Goal: Check status: Check status

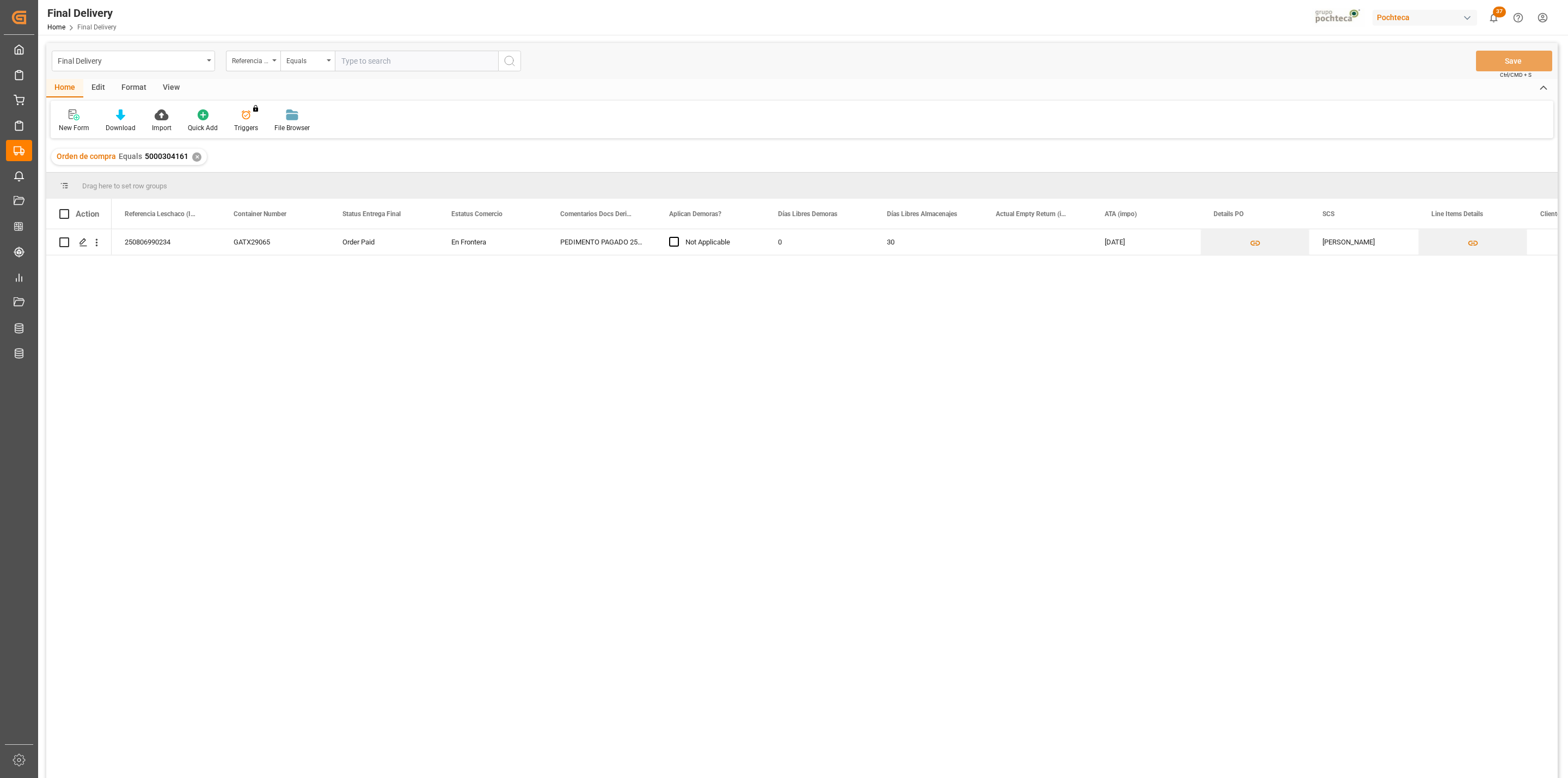
click at [196, 158] on div "✕" at bounding box center [197, 158] width 10 height 10
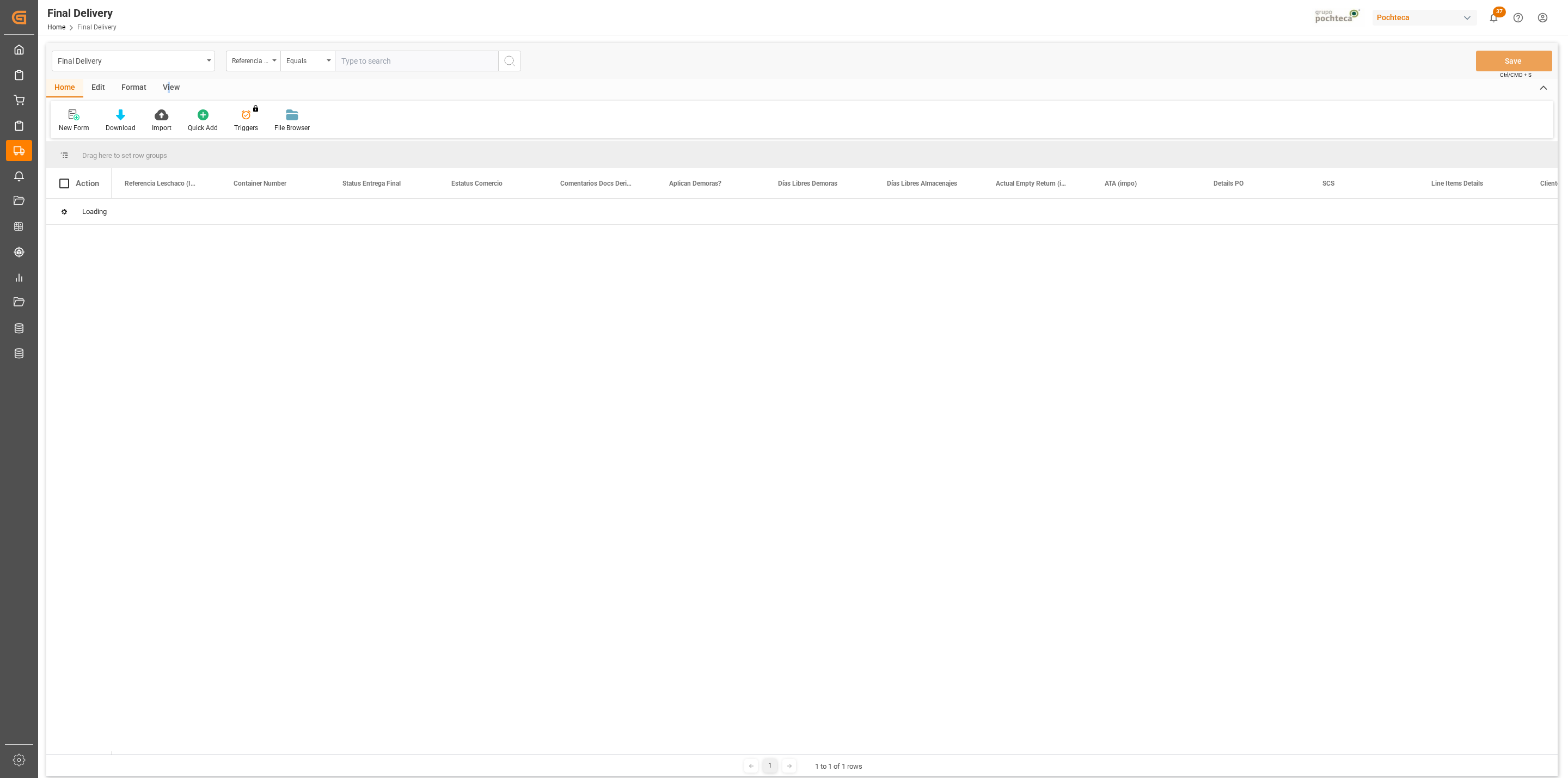
click at [165, 84] on div "View" at bounding box center [171, 88] width 33 height 18
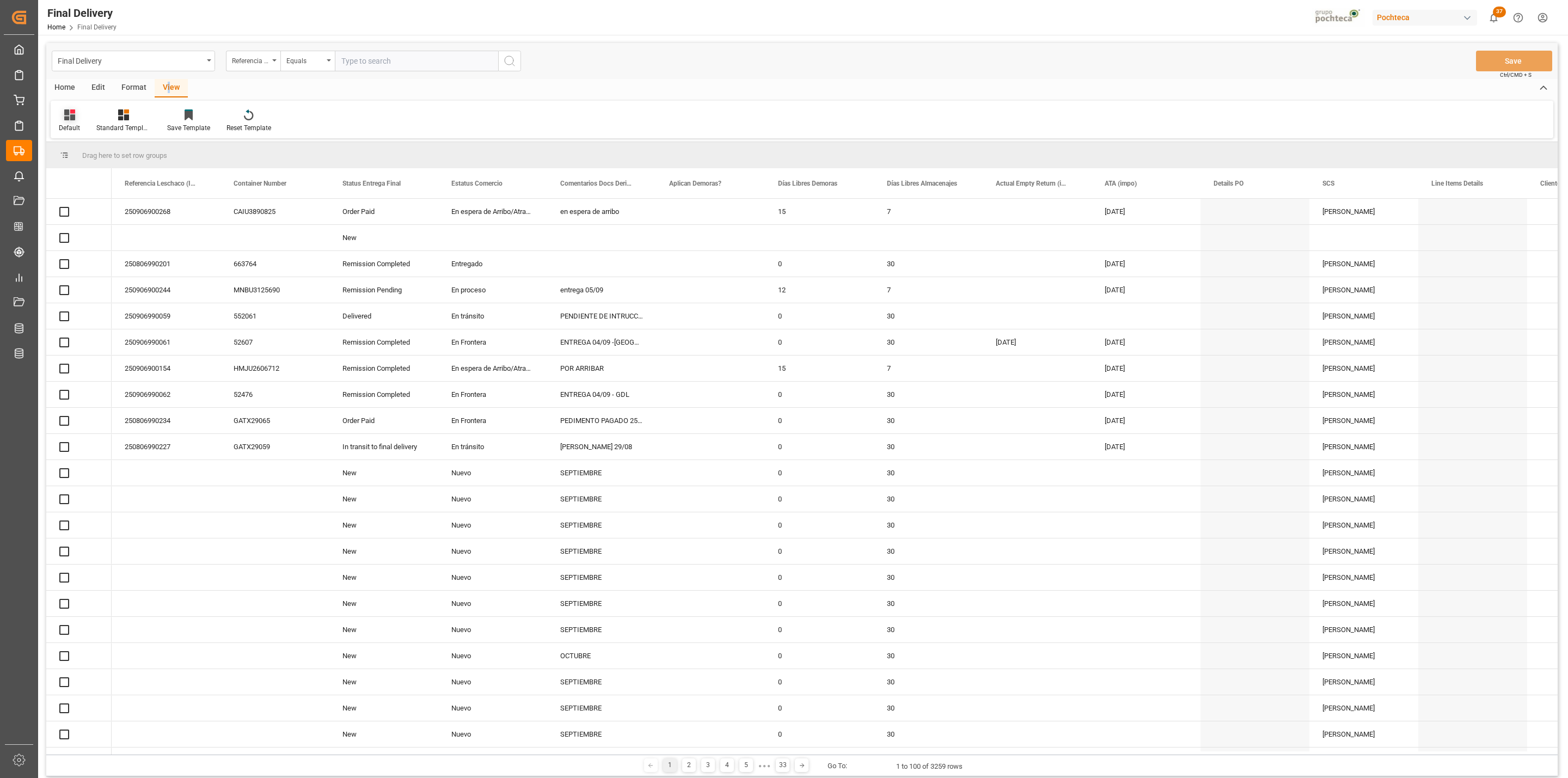
click at [59, 129] on div "Default" at bounding box center [70, 128] width 21 height 10
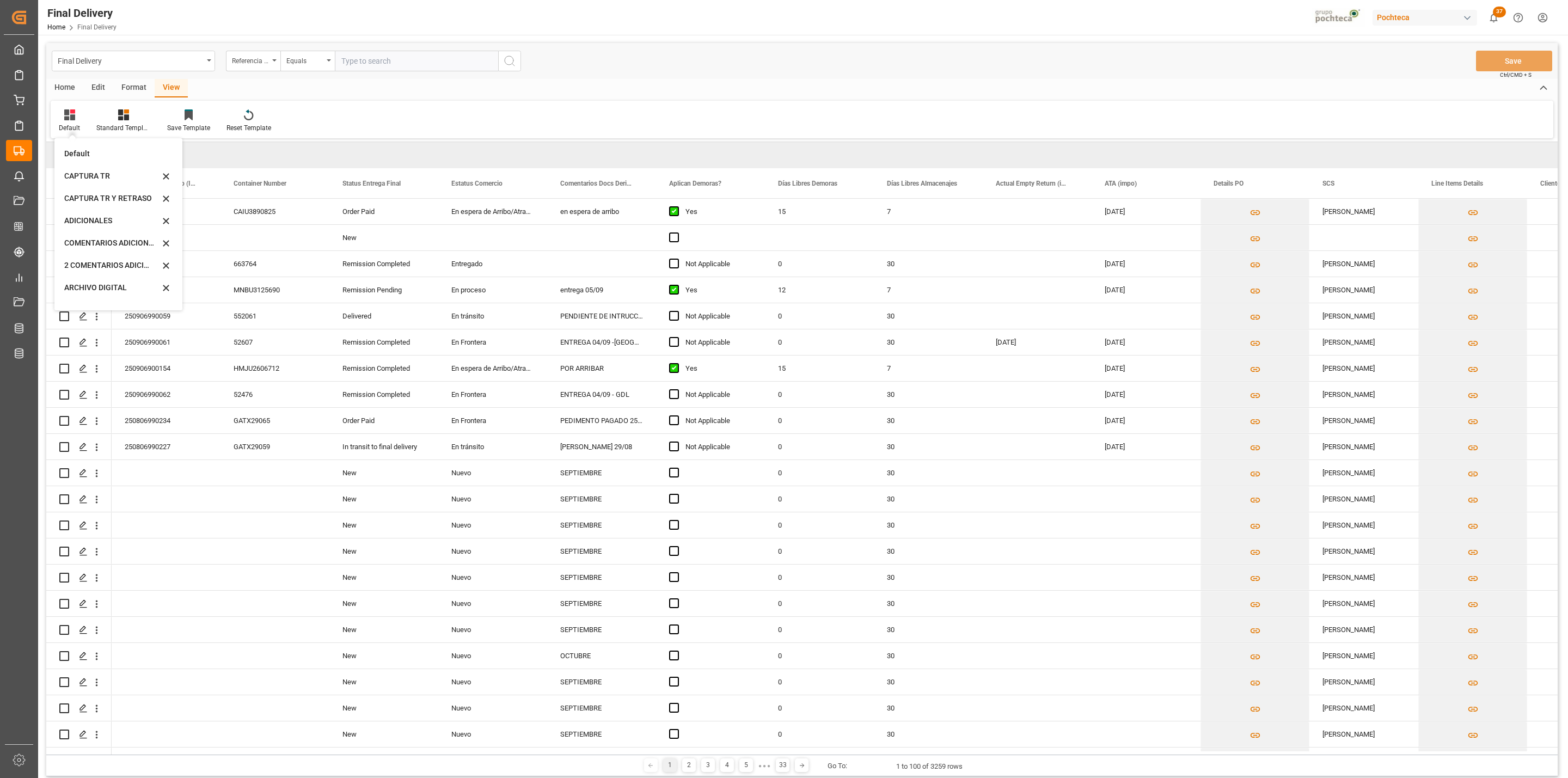
scroll to position [103, 0]
click at [101, 299] on div "CAPTURA TR Y RETRASO CON ENTREGA Y SUCURSAL" at bounding box center [112, 296] width 95 height 11
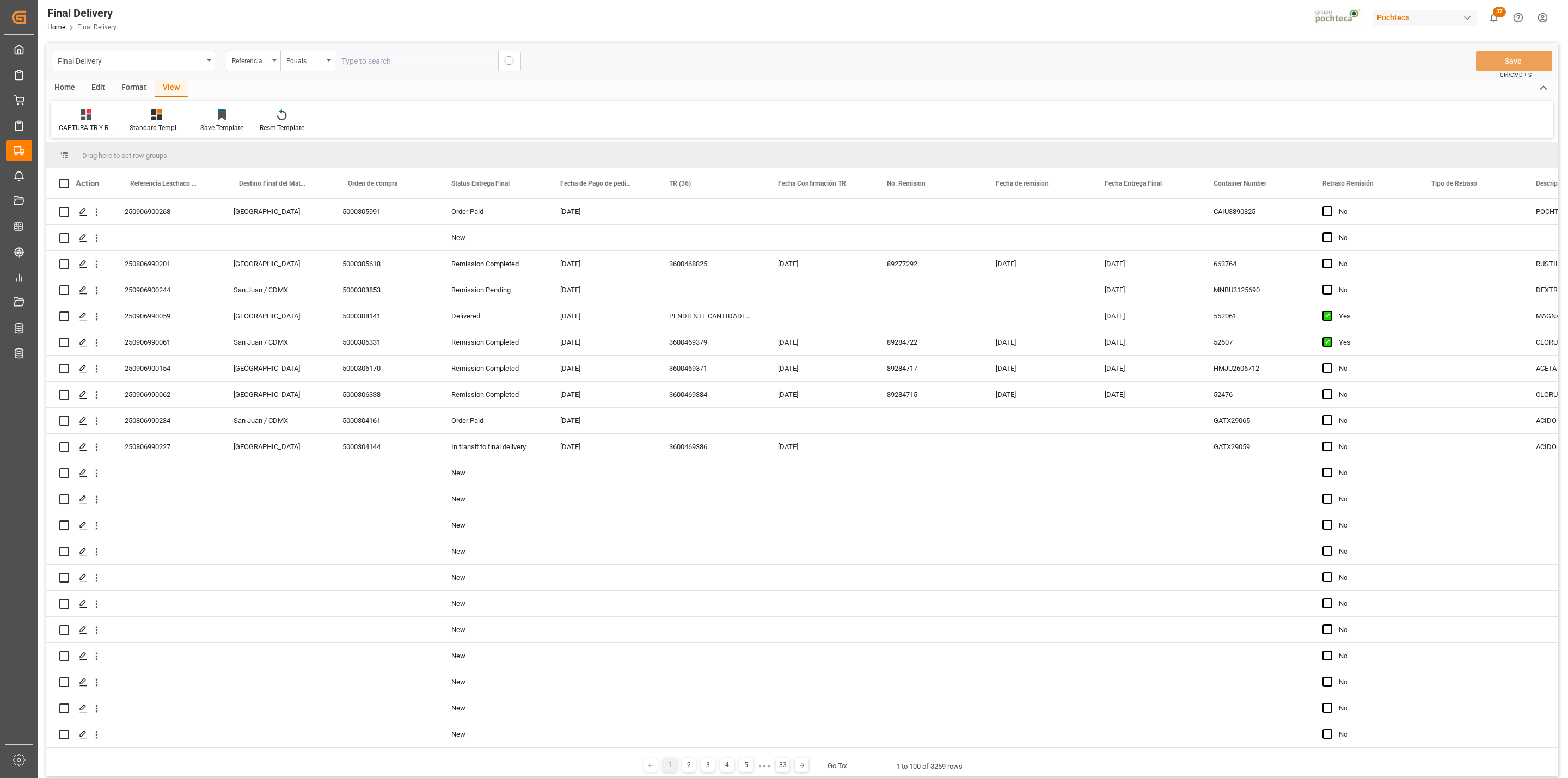
click at [129, 85] on div "Format" at bounding box center [134, 88] width 41 height 18
click at [123, 101] on div "Filter Rows Row Format" at bounding box center [801, 118] width 1502 height 37
click at [125, 124] on div "Row Format" at bounding box center [125, 128] width 36 height 10
click at [131, 149] on div "DESTINO PARA REMI" at bounding box center [150, 154] width 72 height 11
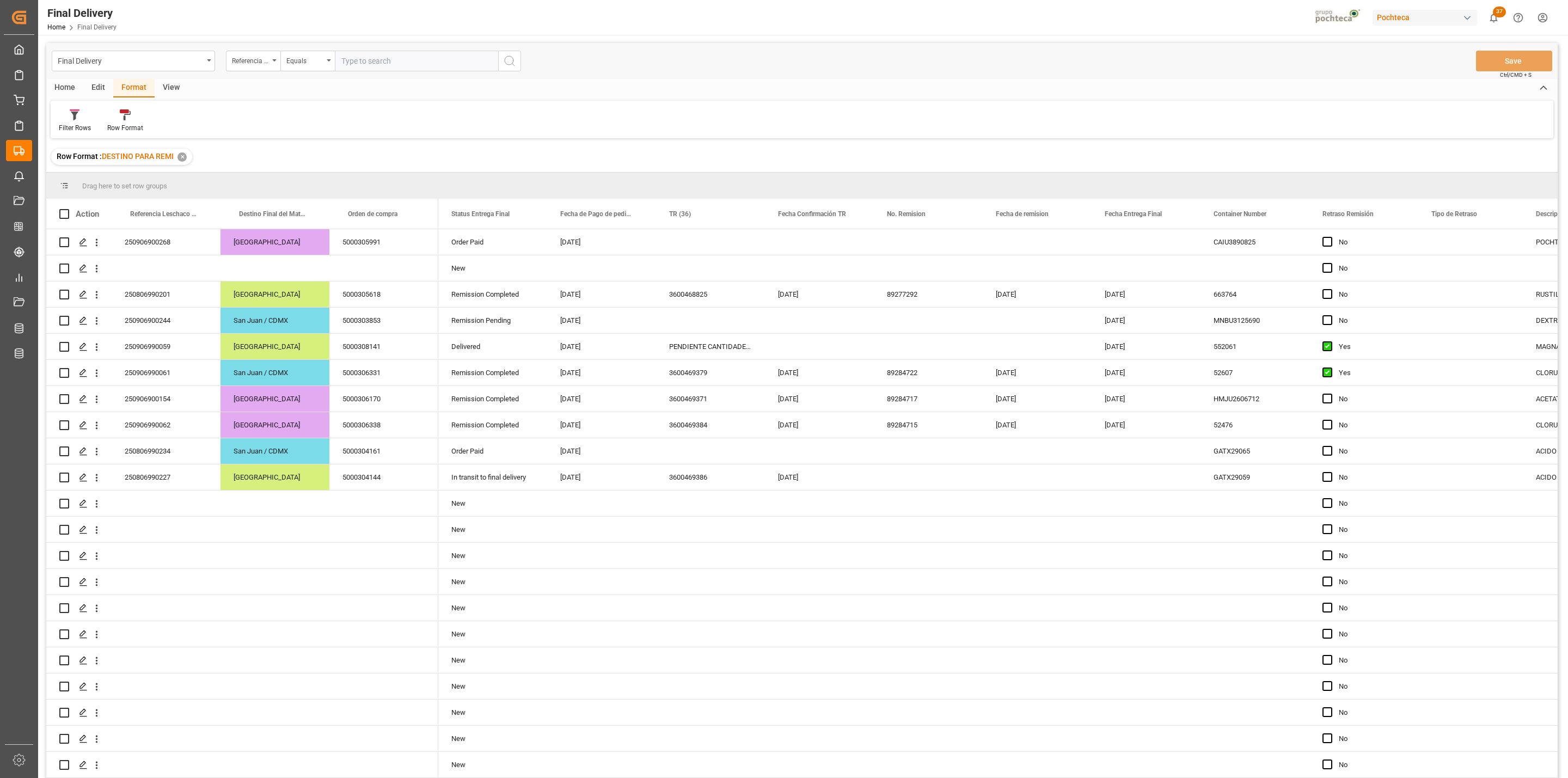
scroll to position [705, 0]
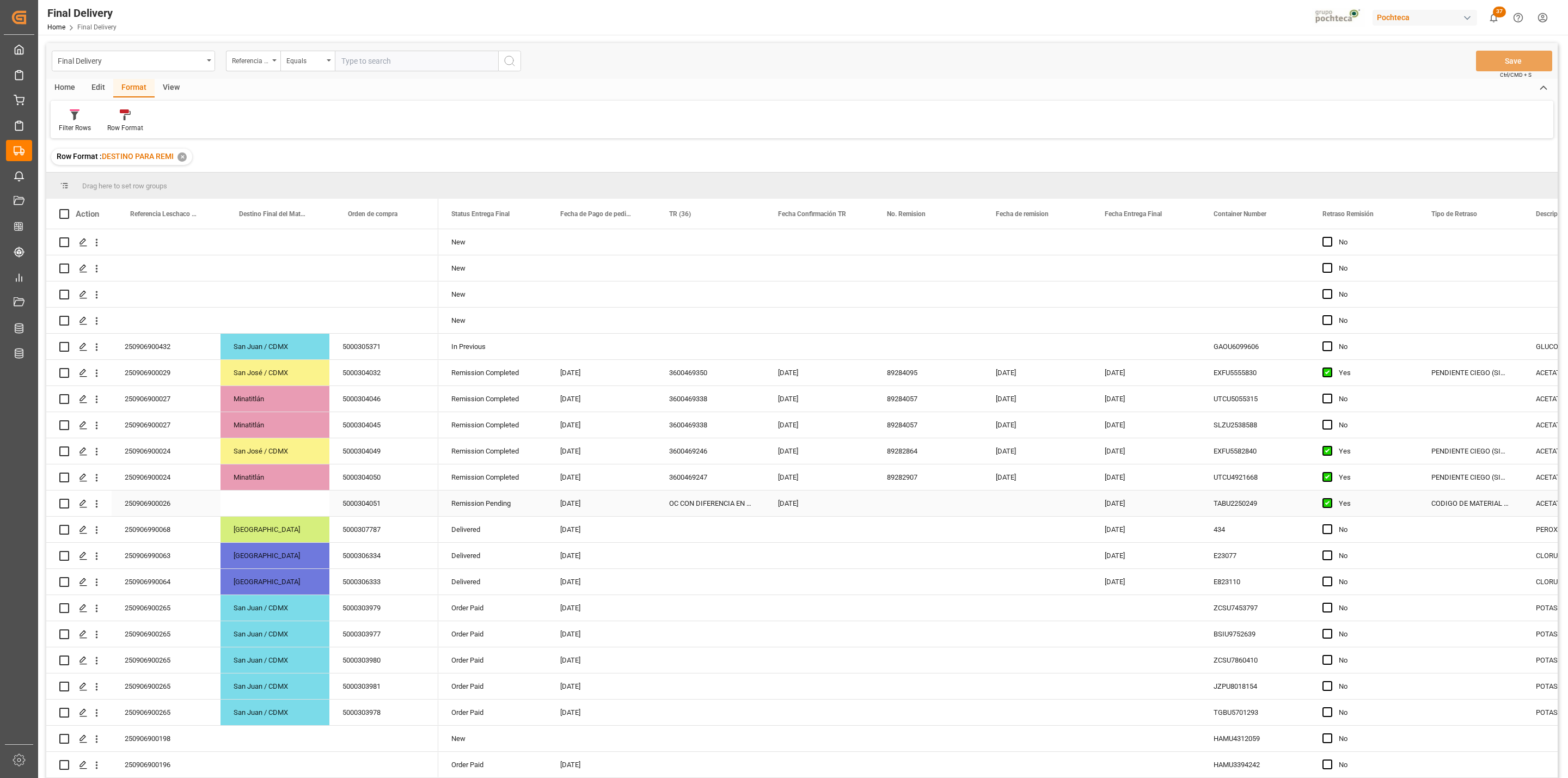
click at [689, 510] on div "OC CON DIFERENCIA EN SAP" at bounding box center [710, 503] width 109 height 26
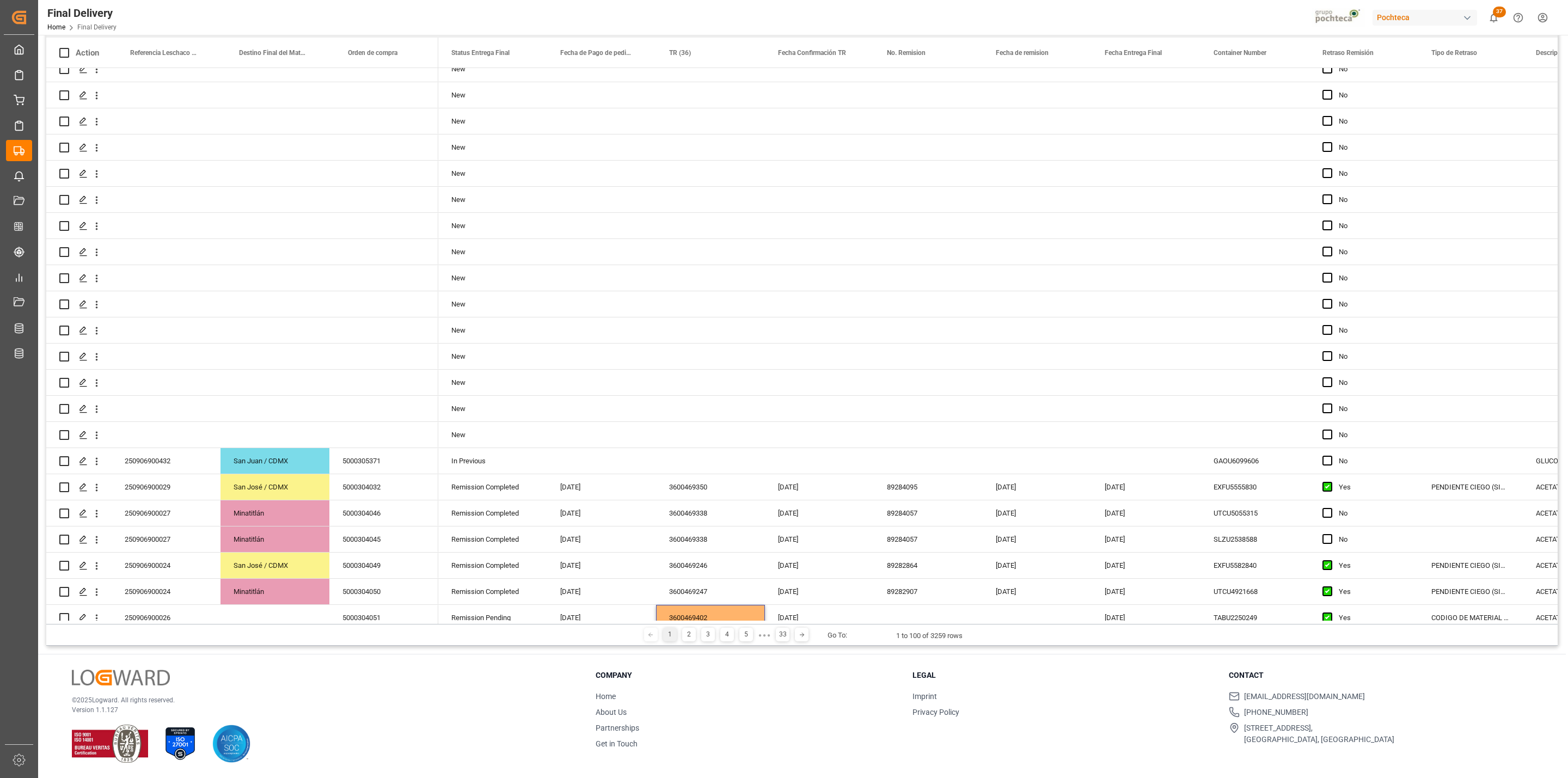
scroll to position [702, 0]
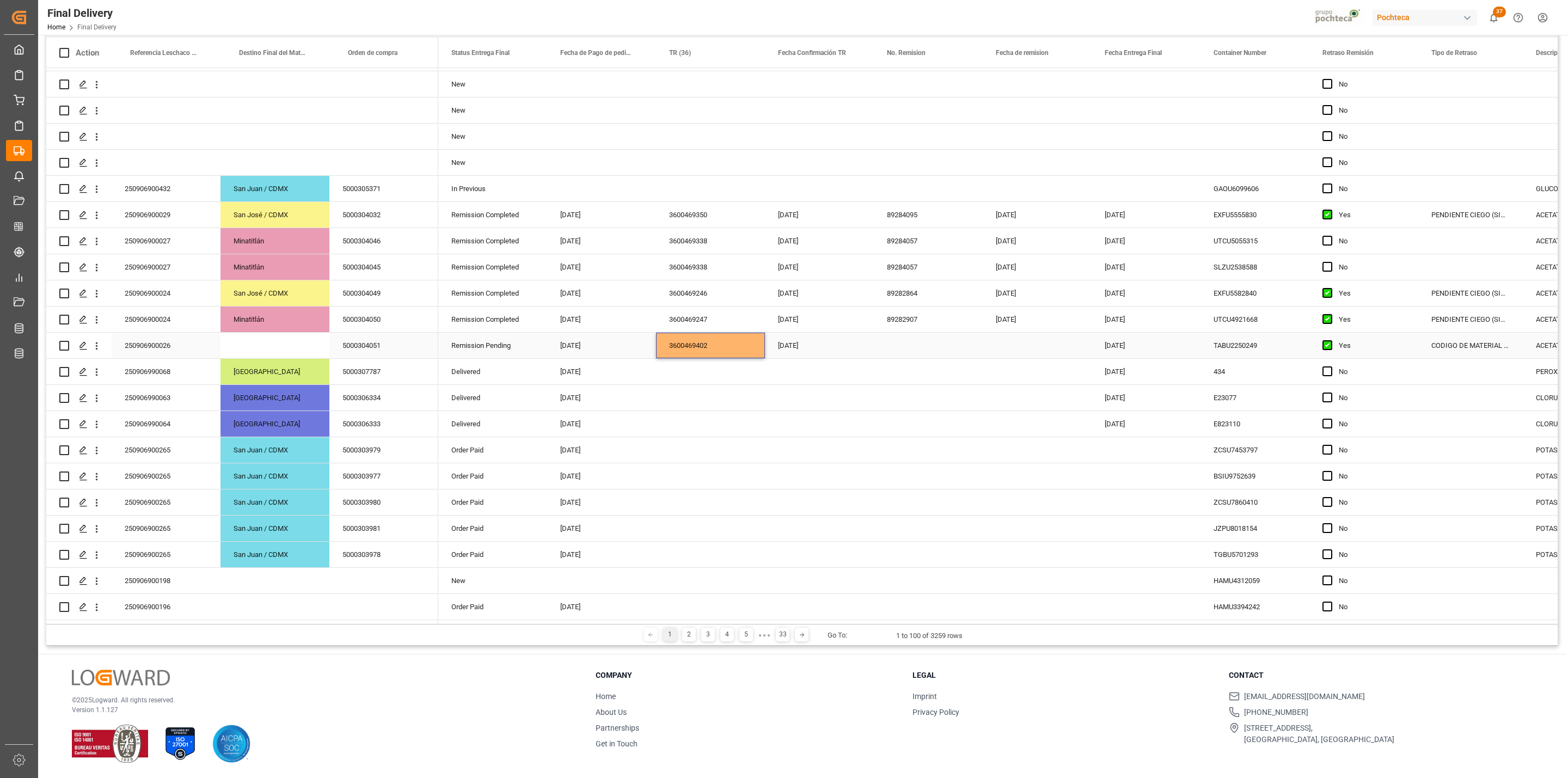
click at [1121, 347] on div "[DATE]" at bounding box center [1146, 345] width 109 height 26
click at [816, 348] on div "[DATE]" at bounding box center [819, 345] width 109 height 26
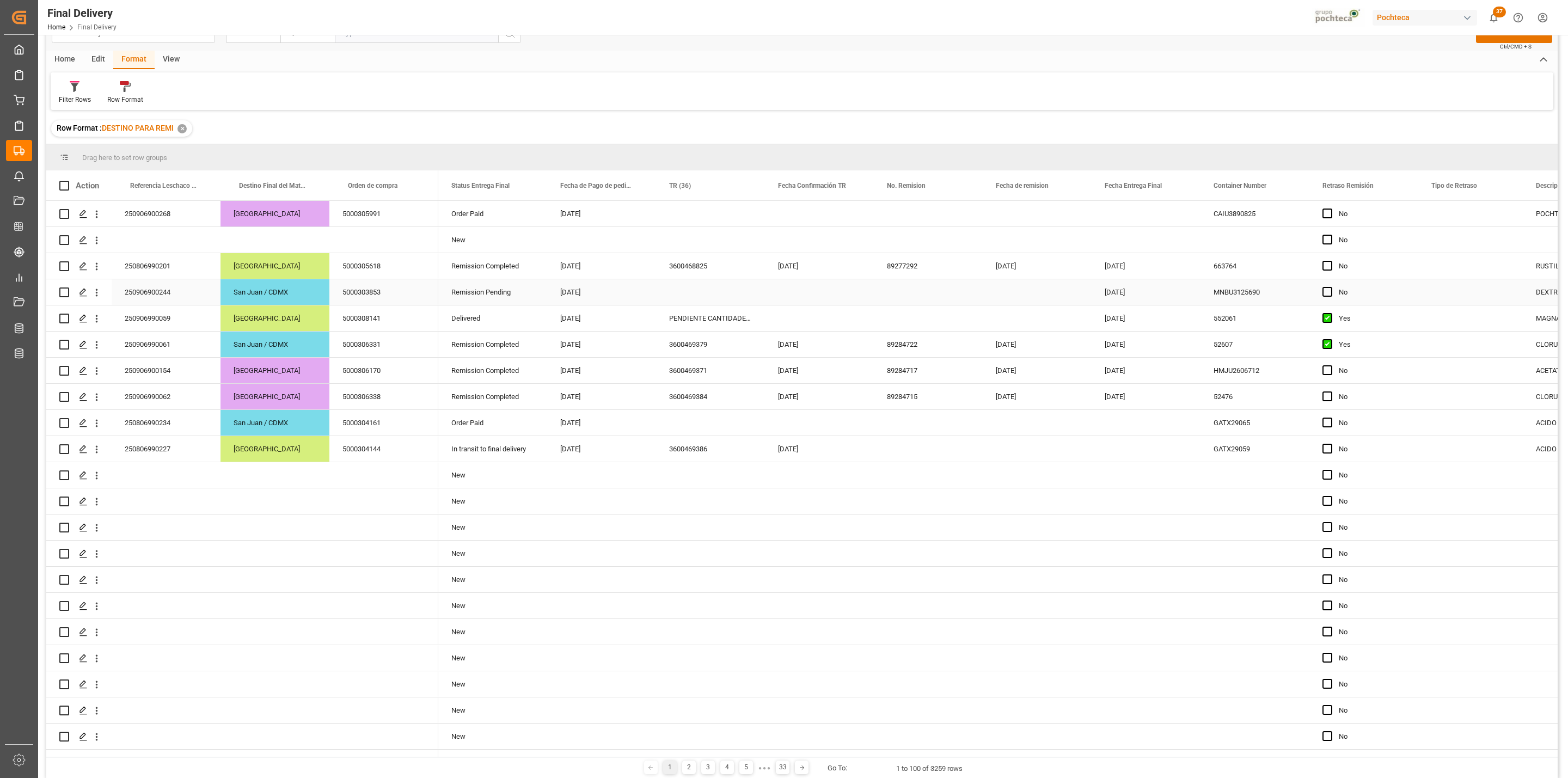
scroll to position [0, 0]
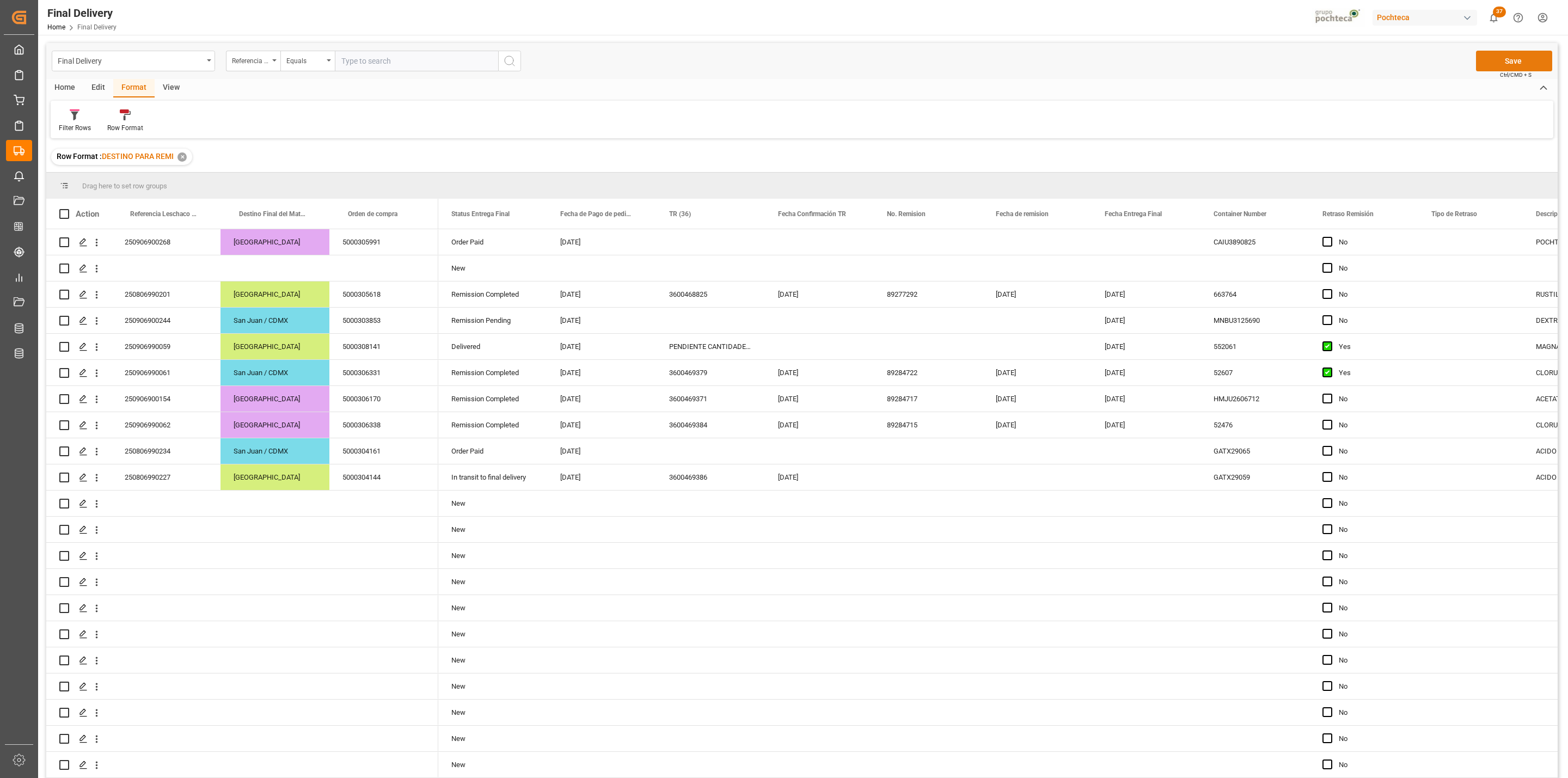
click at [1505, 59] on button "Save" at bounding box center [1514, 61] width 76 height 21
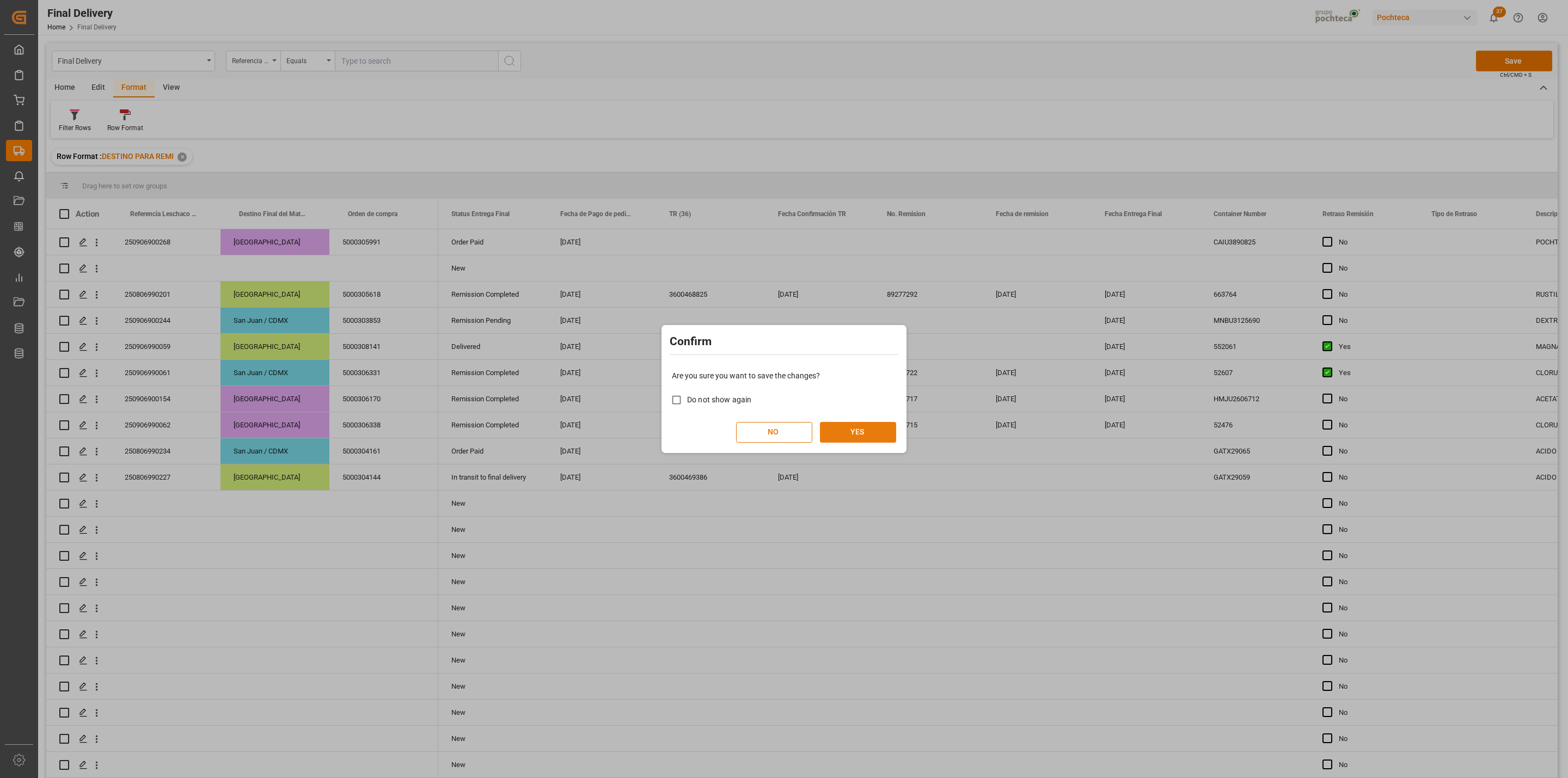
click at [864, 438] on button "YES" at bounding box center [858, 432] width 76 height 21
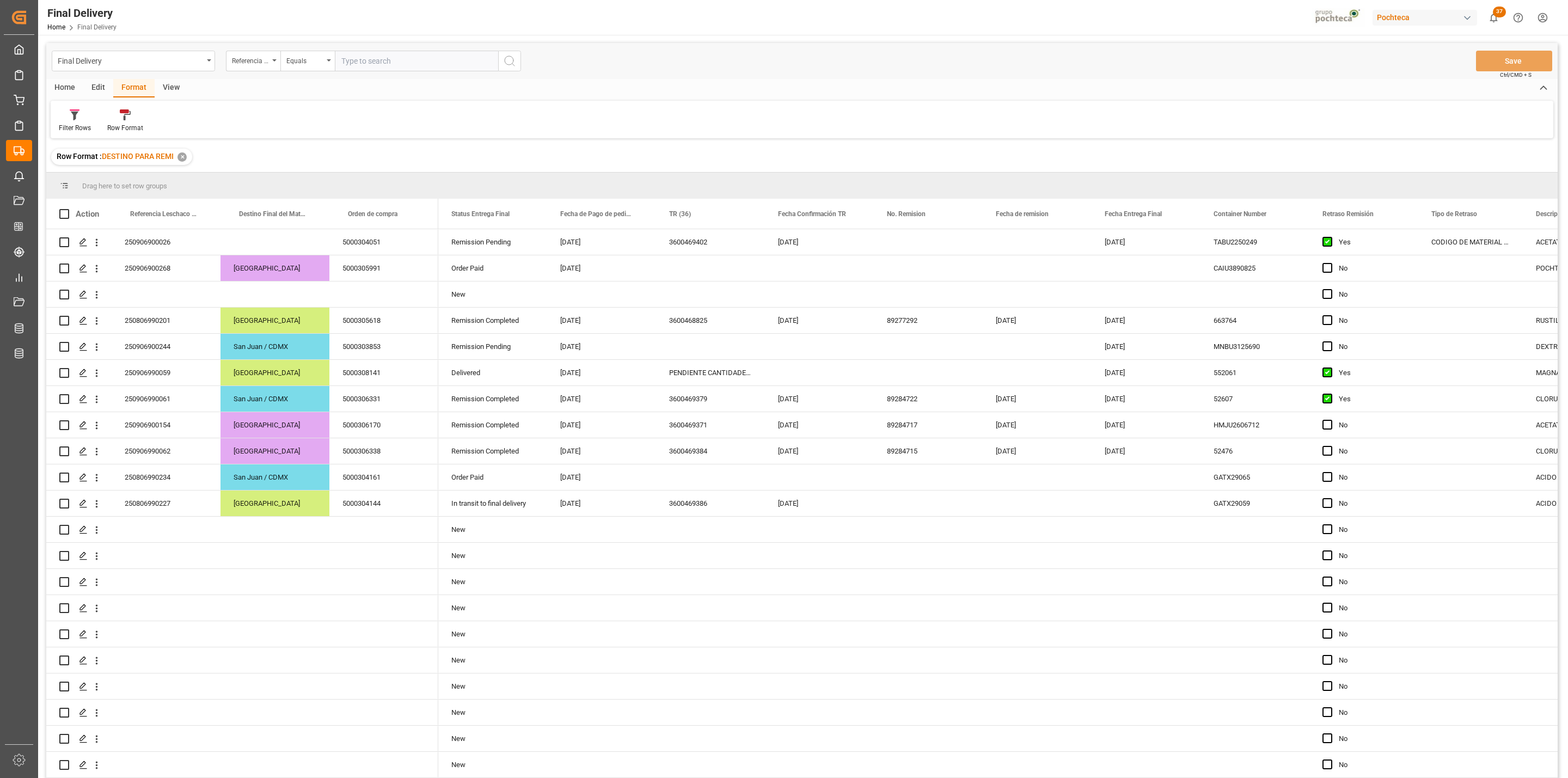
click at [397, 59] on input "text" at bounding box center [416, 61] width 163 height 21
paste input "250906900026"
type input "250906900026"
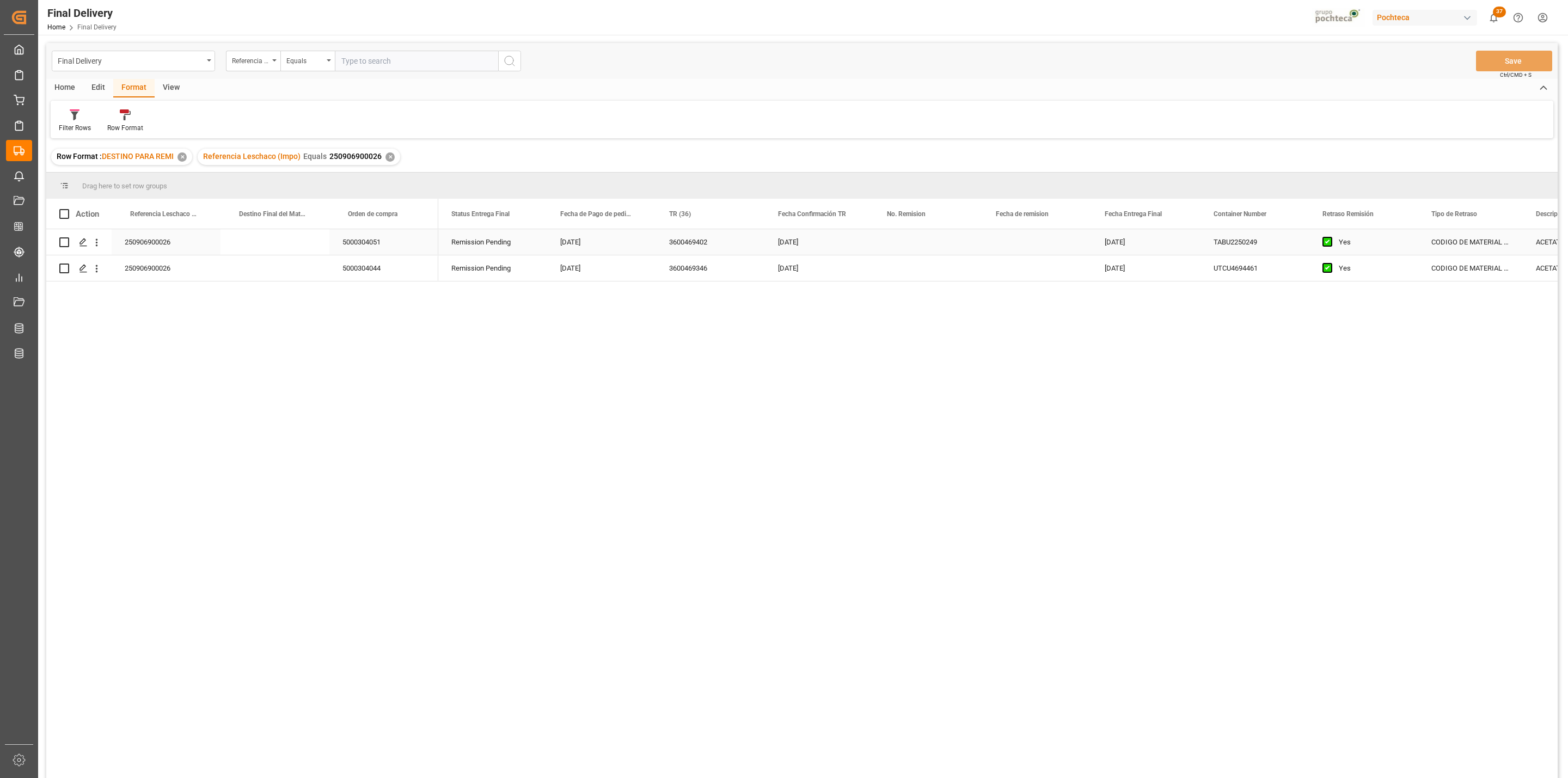
click at [678, 243] on div "3600469402" at bounding box center [710, 242] width 109 height 26
click at [1494, 67] on button "Save" at bounding box center [1514, 61] width 76 height 21
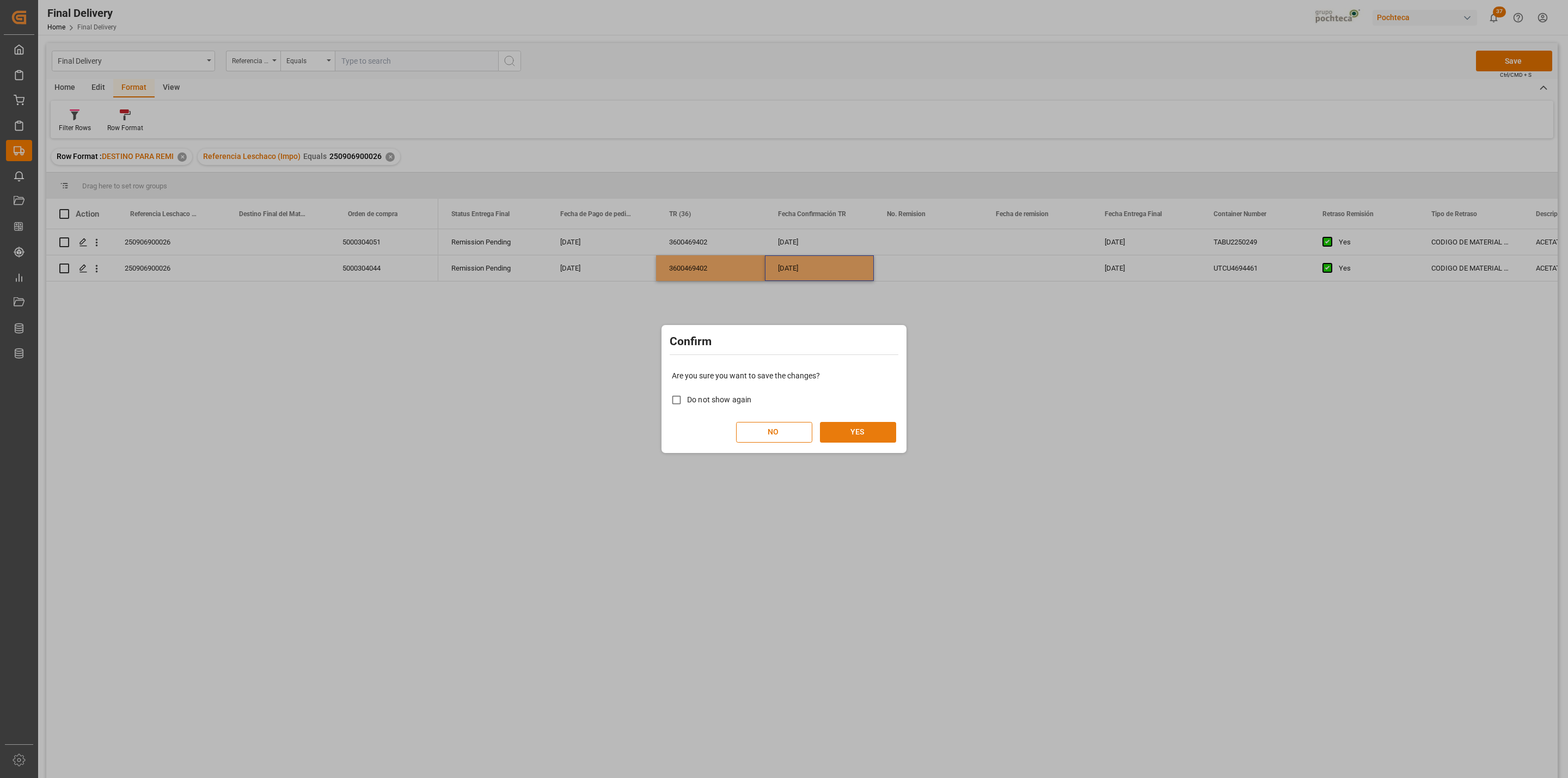
click at [876, 430] on button "YES" at bounding box center [858, 432] width 76 height 21
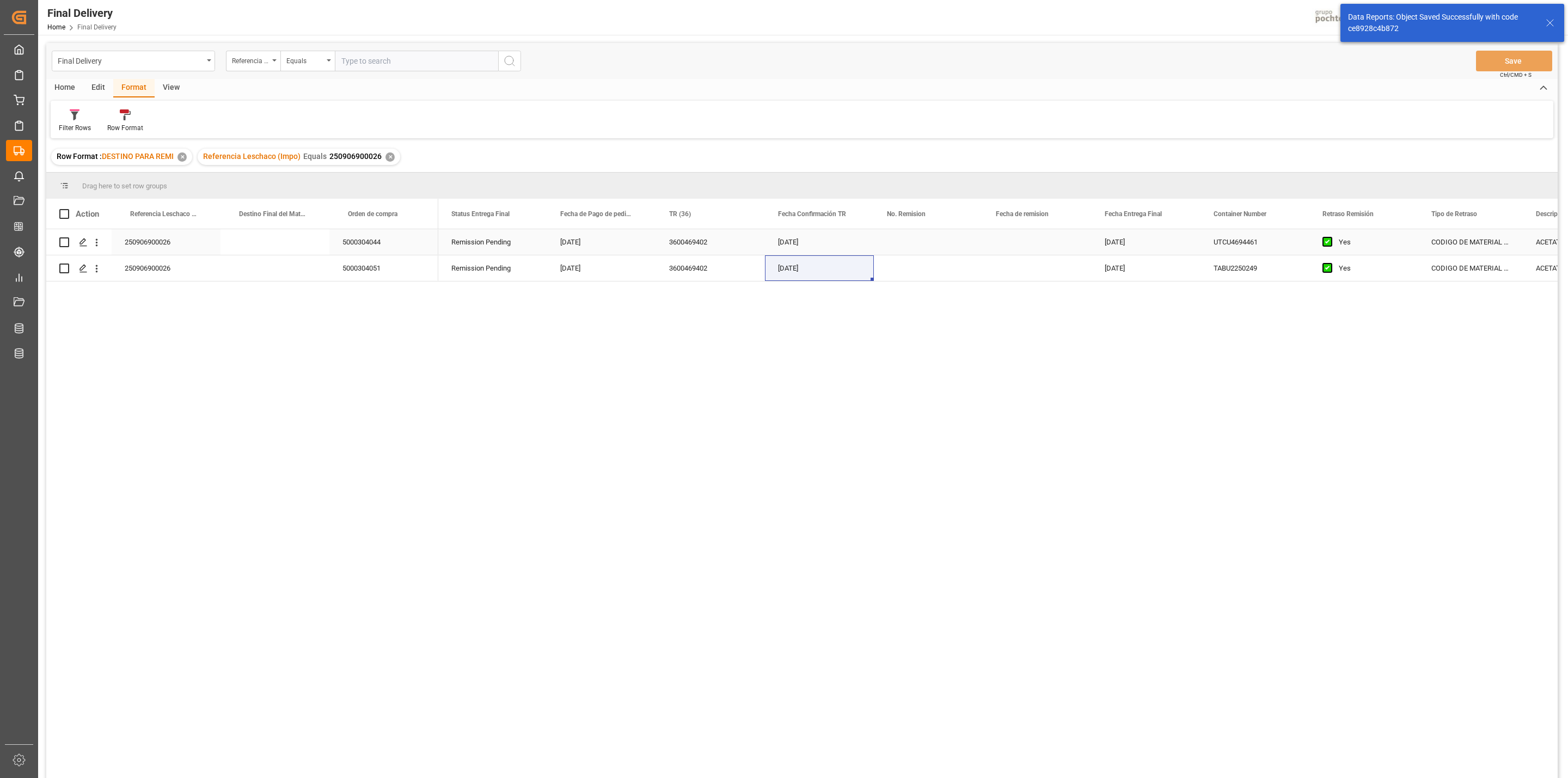
click at [291, 243] on div "Press SPACE to select this row." at bounding box center [275, 242] width 109 height 26
click at [273, 243] on div "Press SPACE to select this row." at bounding box center [275, 242] width 109 height 26
click at [266, 243] on div "Press SPACE to select this row." at bounding box center [275, 242] width 109 height 26
click at [249, 249] on div "Press SPACE to select this row." at bounding box center [275, 242] width 109 height 26
click at [265, 243] on div "Press SPACE to select this row." at bounding box center [275, 242] width 109 height 26
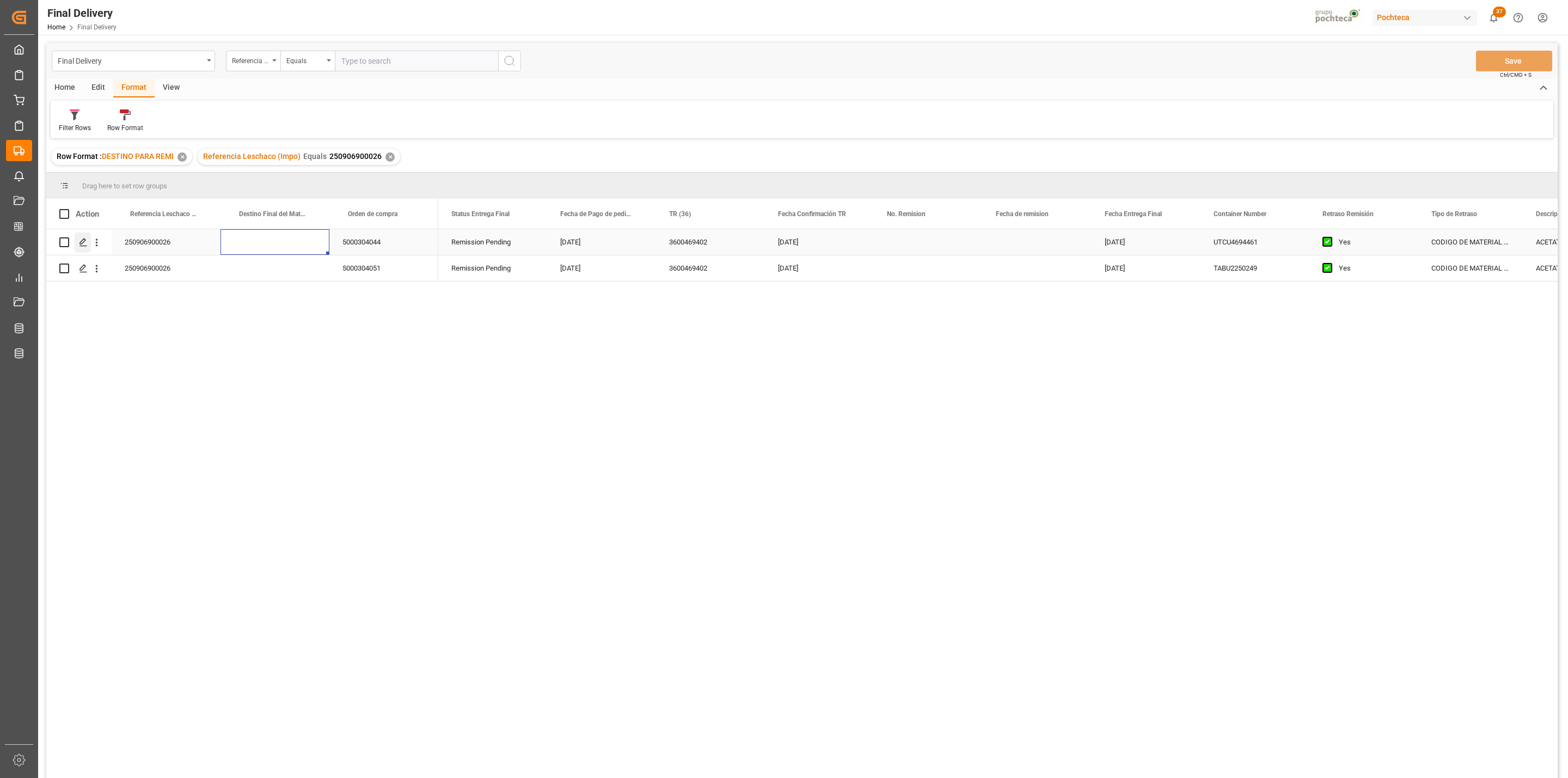
click at [80, 242] on icon "Press SPACE to select this row." at bounding box center [83, 242] width 9 height 9
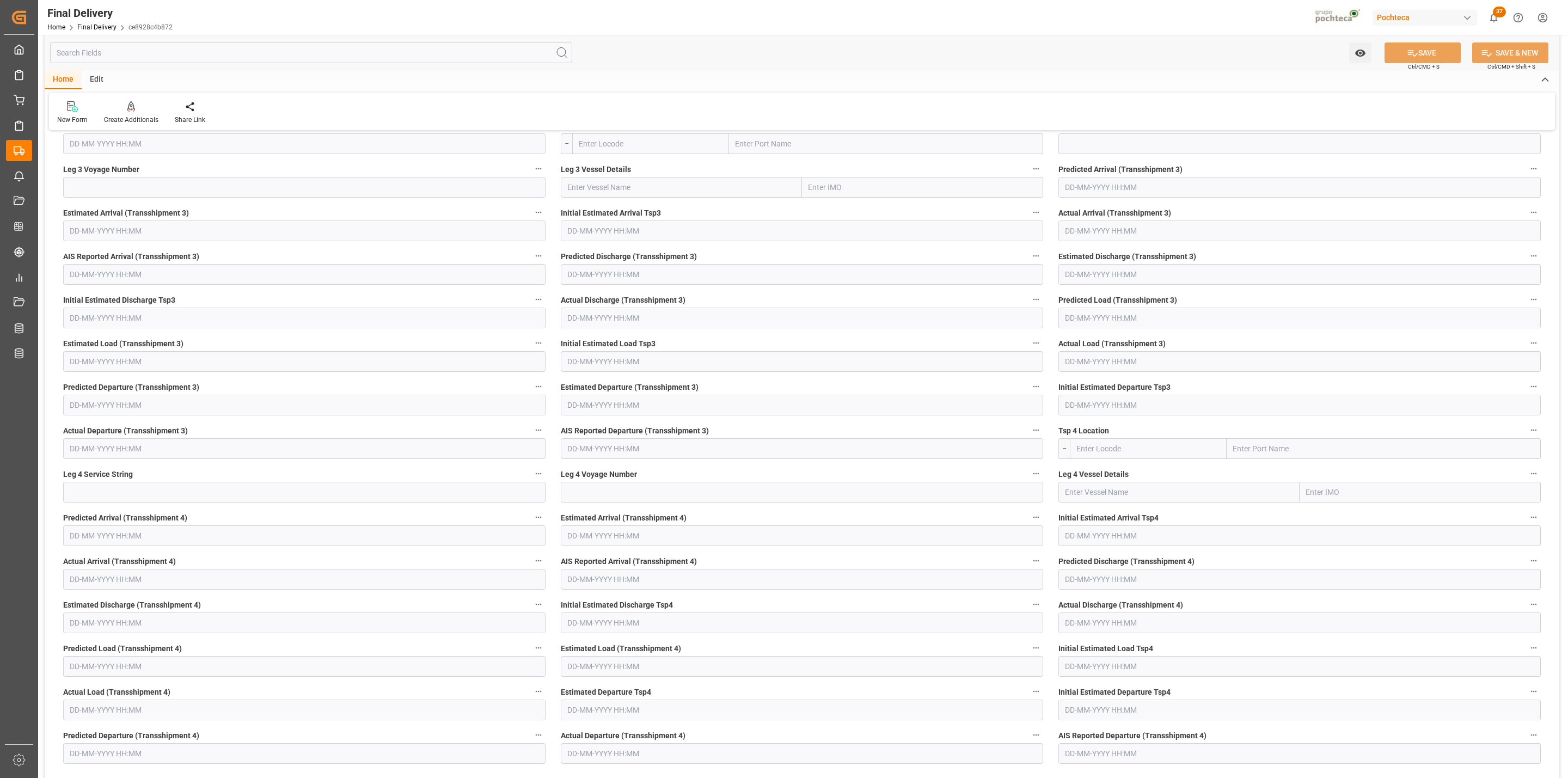
scroll to position [2099, 0]
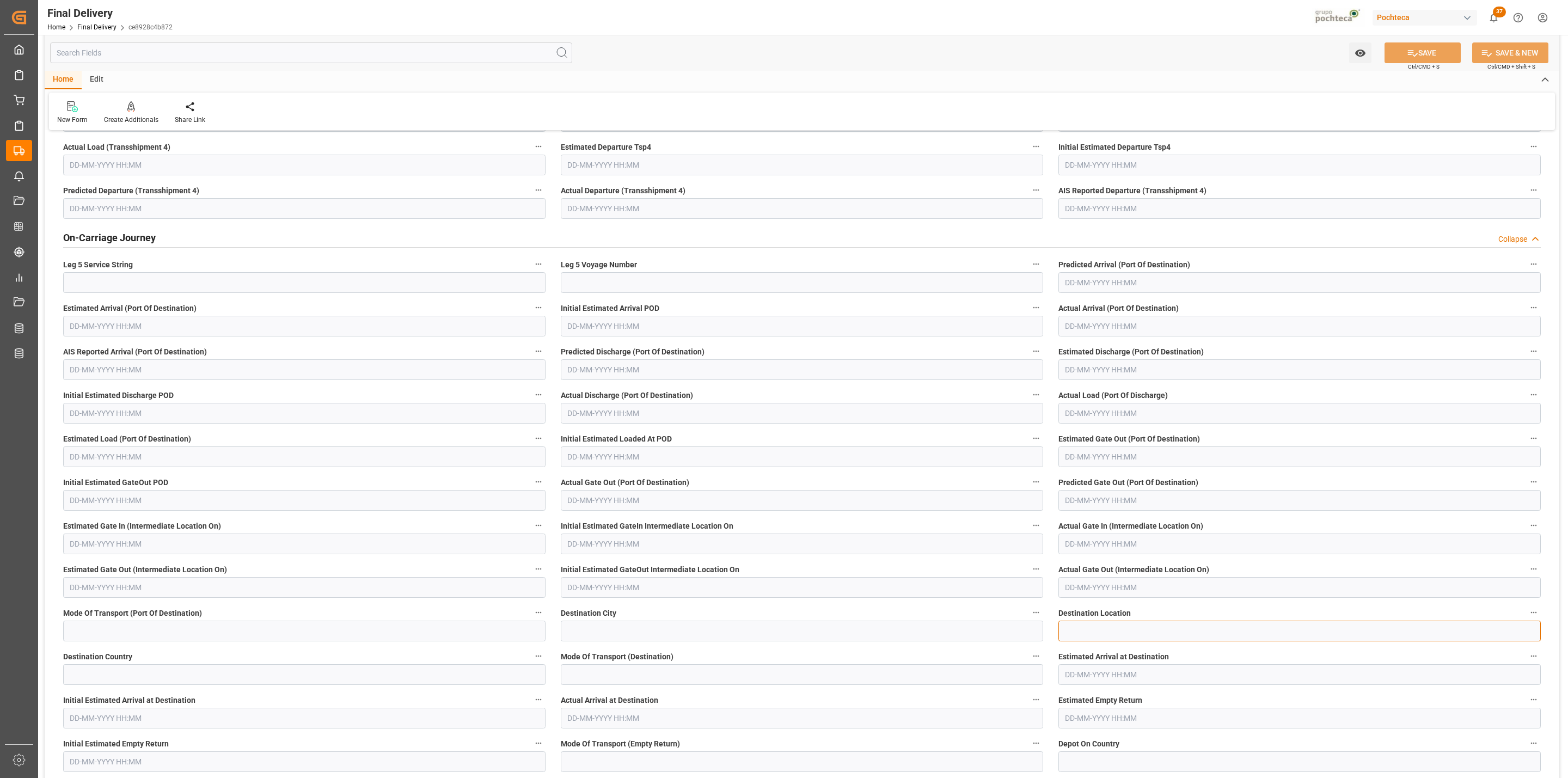
click at [1155, 630] on input at bounding box center [1299, 631] width 482 height 21
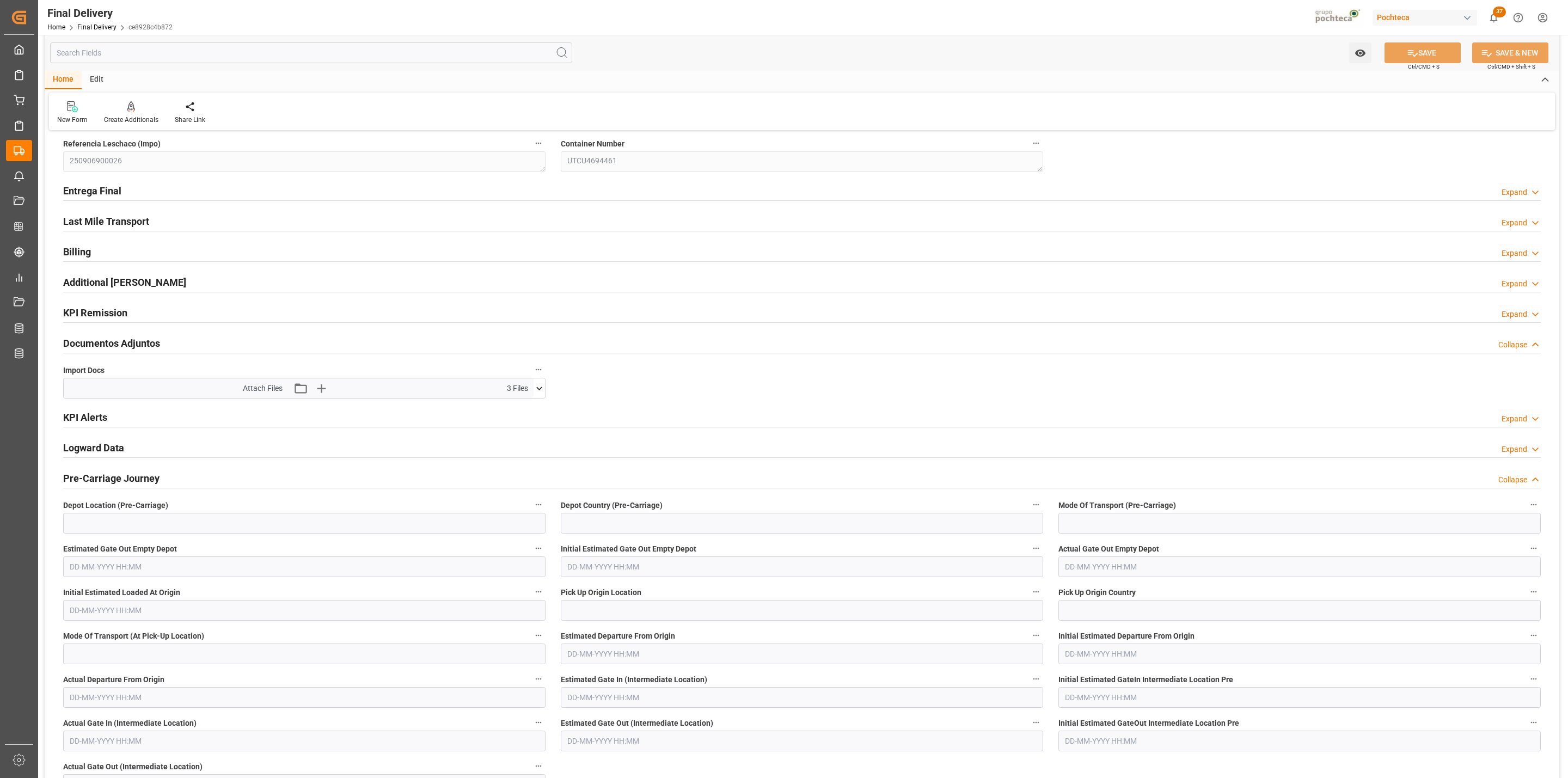
scroll to position [0, 0]
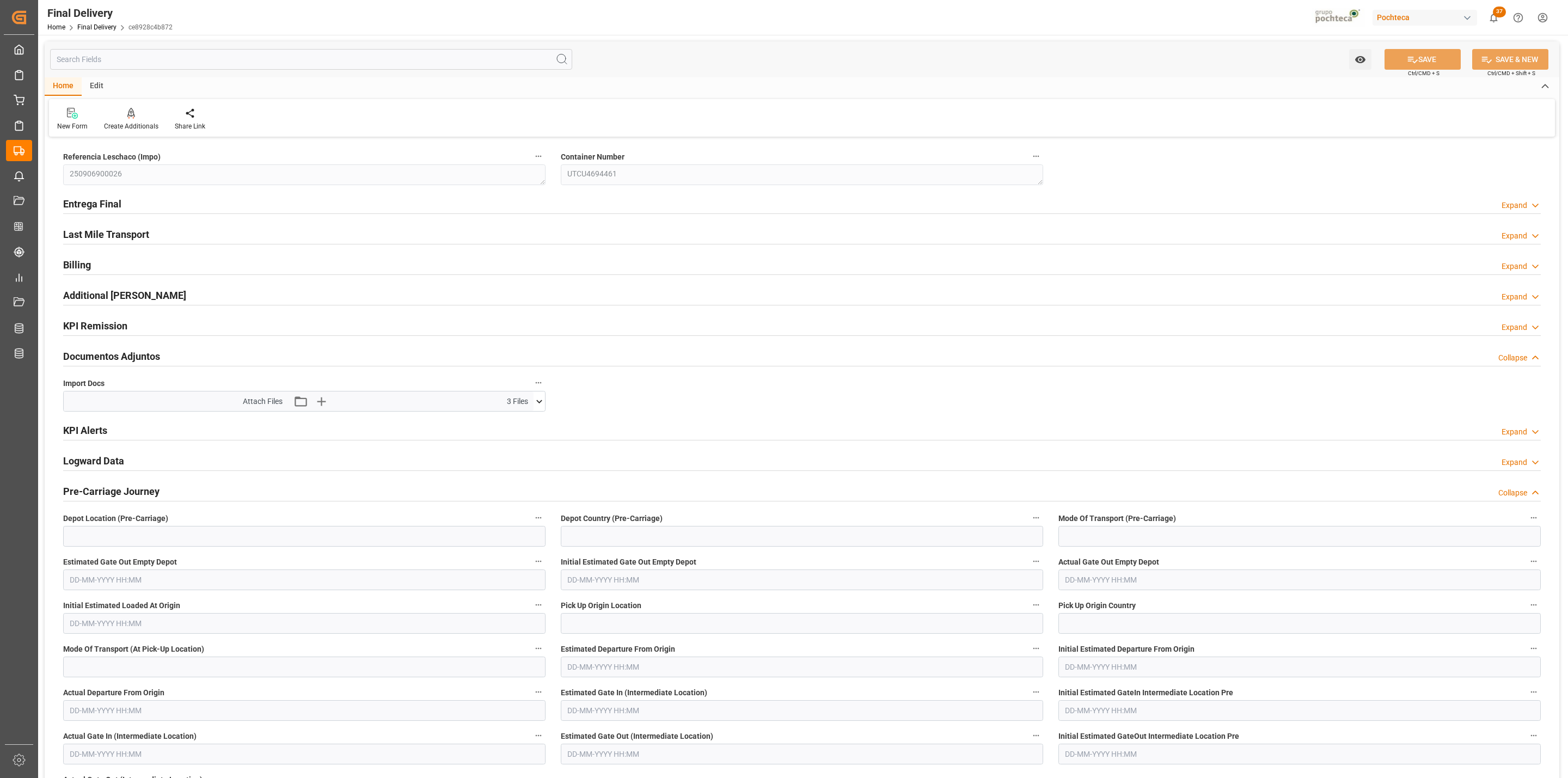
click at [98, 239] on h2 "Last Mile Transport" at bounding box center [106, 234] width 86 height 14
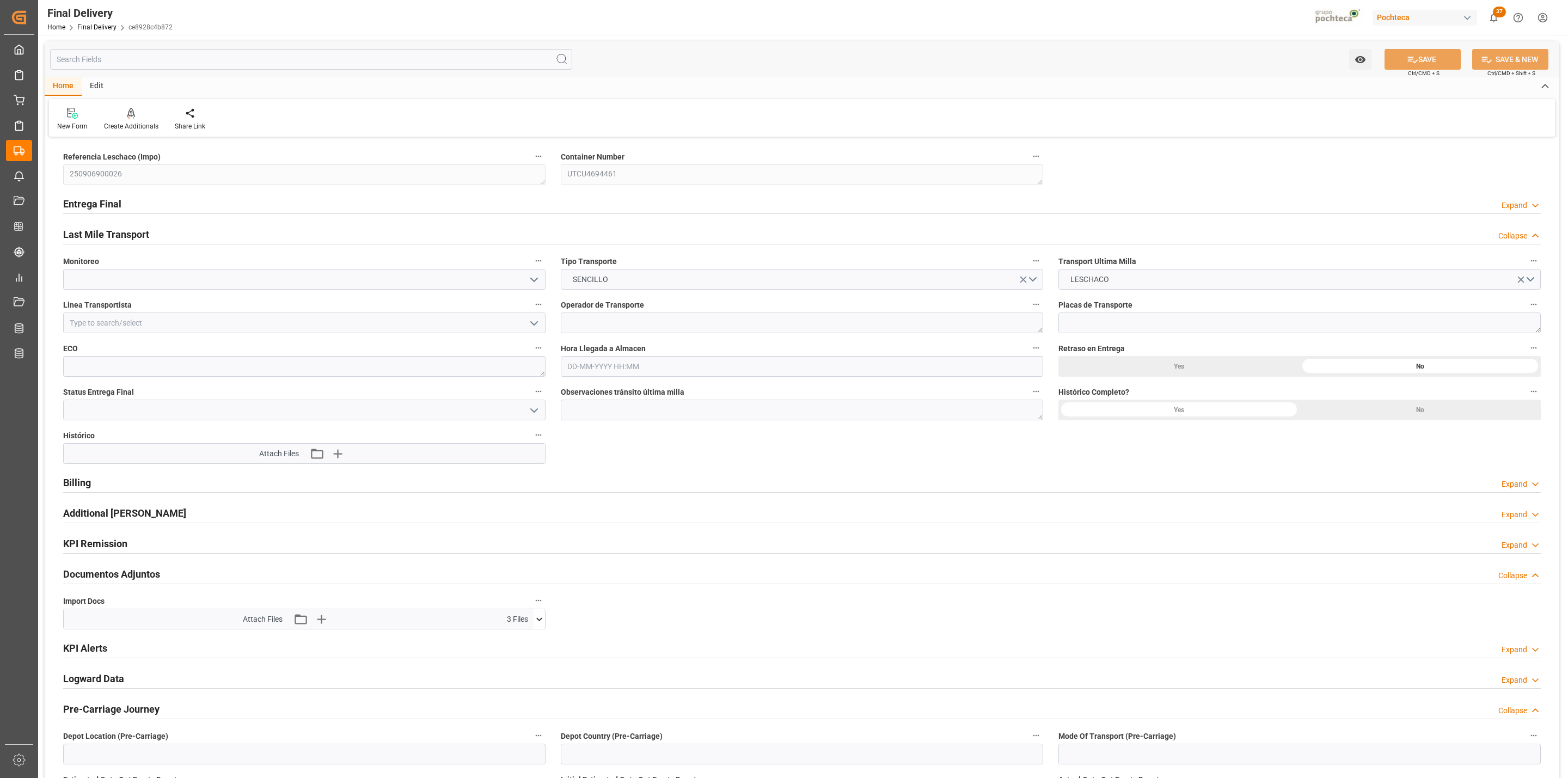
click at [92, 204] on h2 "Entrega Final" at bounding box center [92, 203] width 58 height 14
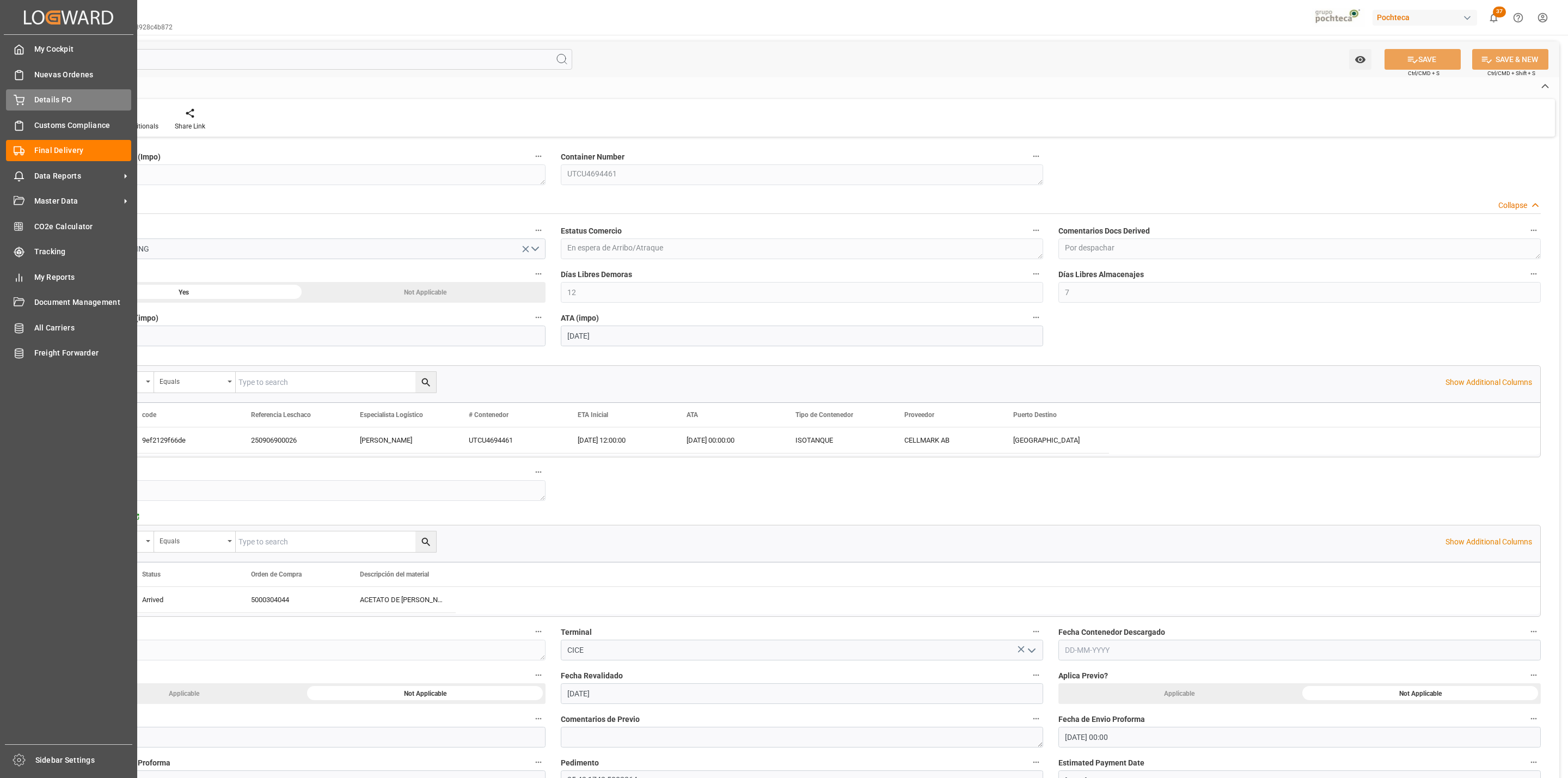
click at [46, 103] on span "Details PO" at bounding box center [83, 100] width 97 height 11
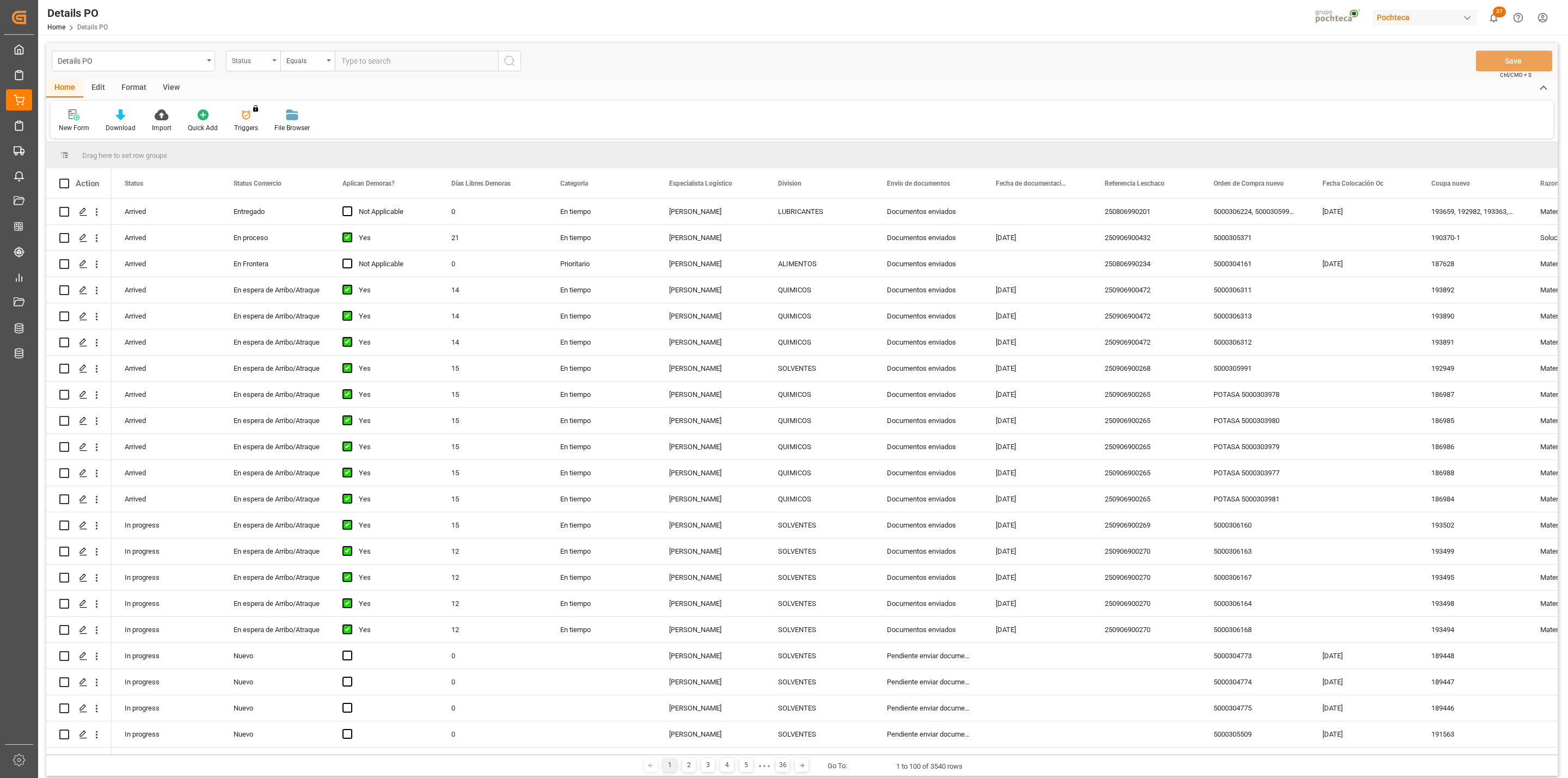
click at [257, 64] on div "Status" at bounding box center [250, 59] width 37 height 12
click at [321, 326] on div "Referencia Leschaco" at bounding box center [307, 317] width 162 height 23
click at [364, 61] on input "text" at bounding box center [416, 61] width 163 height 21
paste input "250906900026"
type input "250906900026"
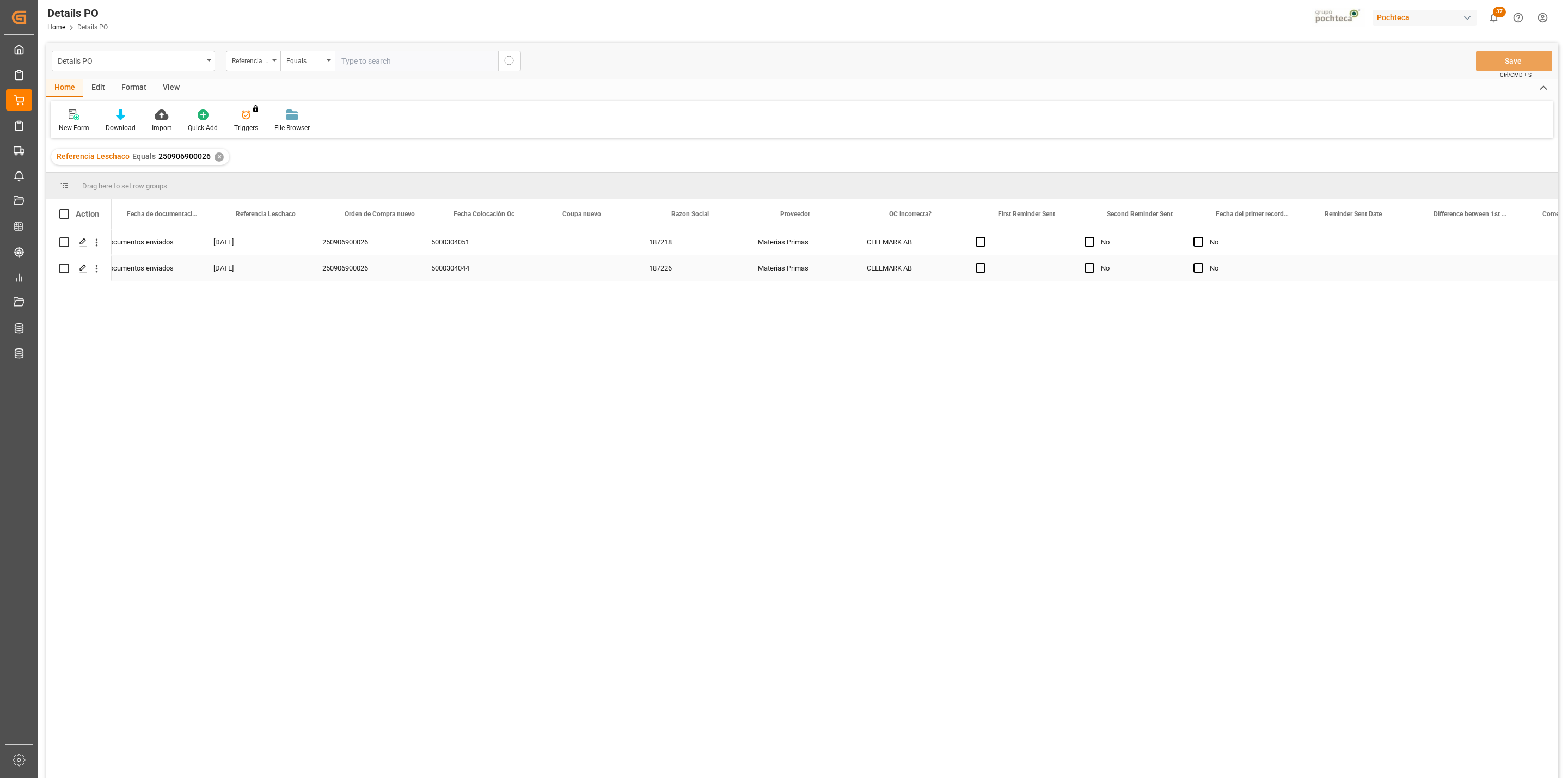
scroll to position [0, 1237]
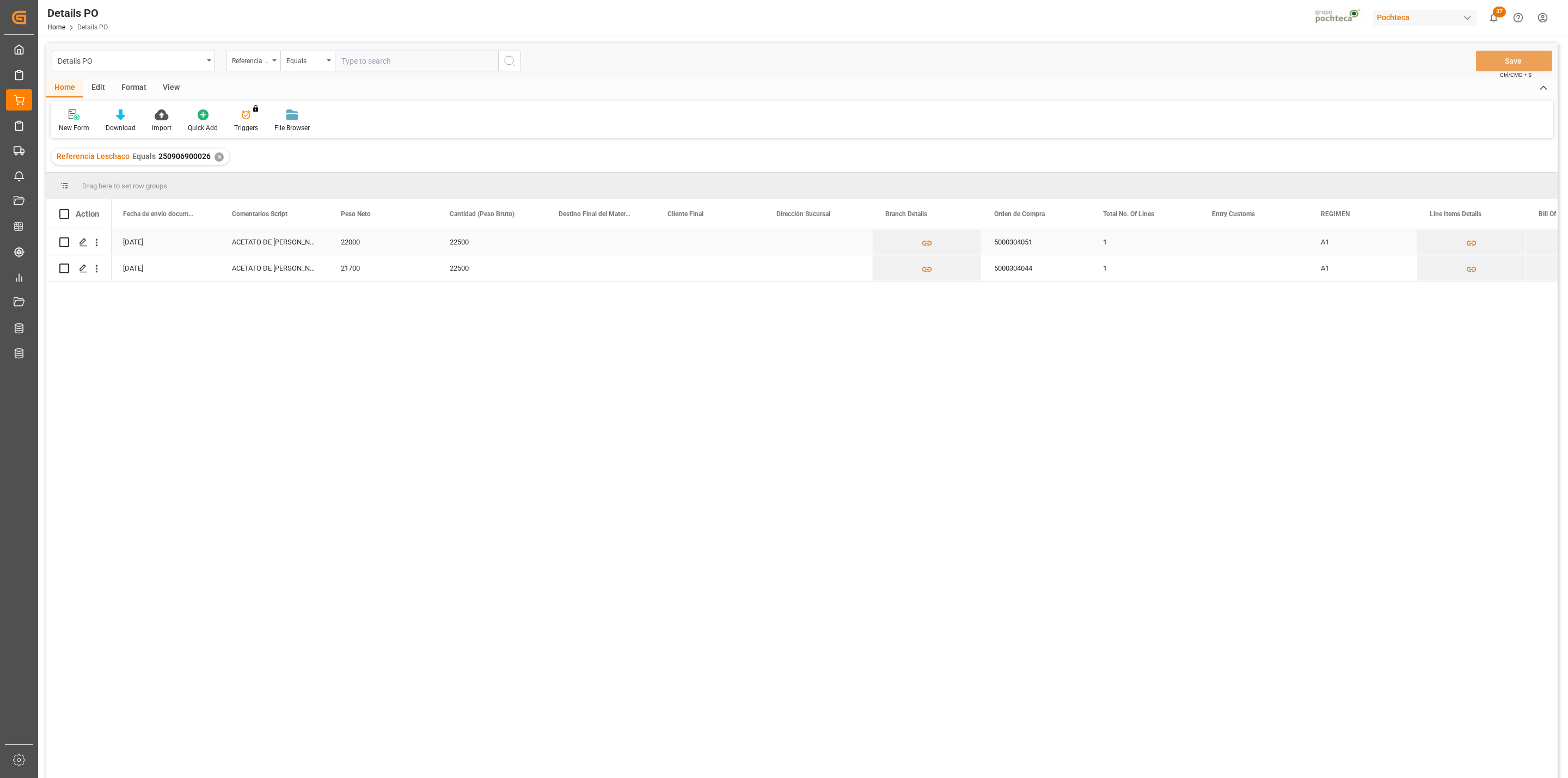
click at [593, 247] on div "Press SPACE to select this row." at bounding box center [600, 242] width 109 height 26
click at [593, 252] on input "Press SPACE to select this row." at bounding box center [600, 248] width 92 height 21
click at [595, 430] on div "San José / CDMX" at bounding box center [621, 431] width 132 height 38
type input "San José / CDMX"
click at [676, 247] on div "Press SPACE to select this row." at bounding box center [709, 242] width 109 height 26
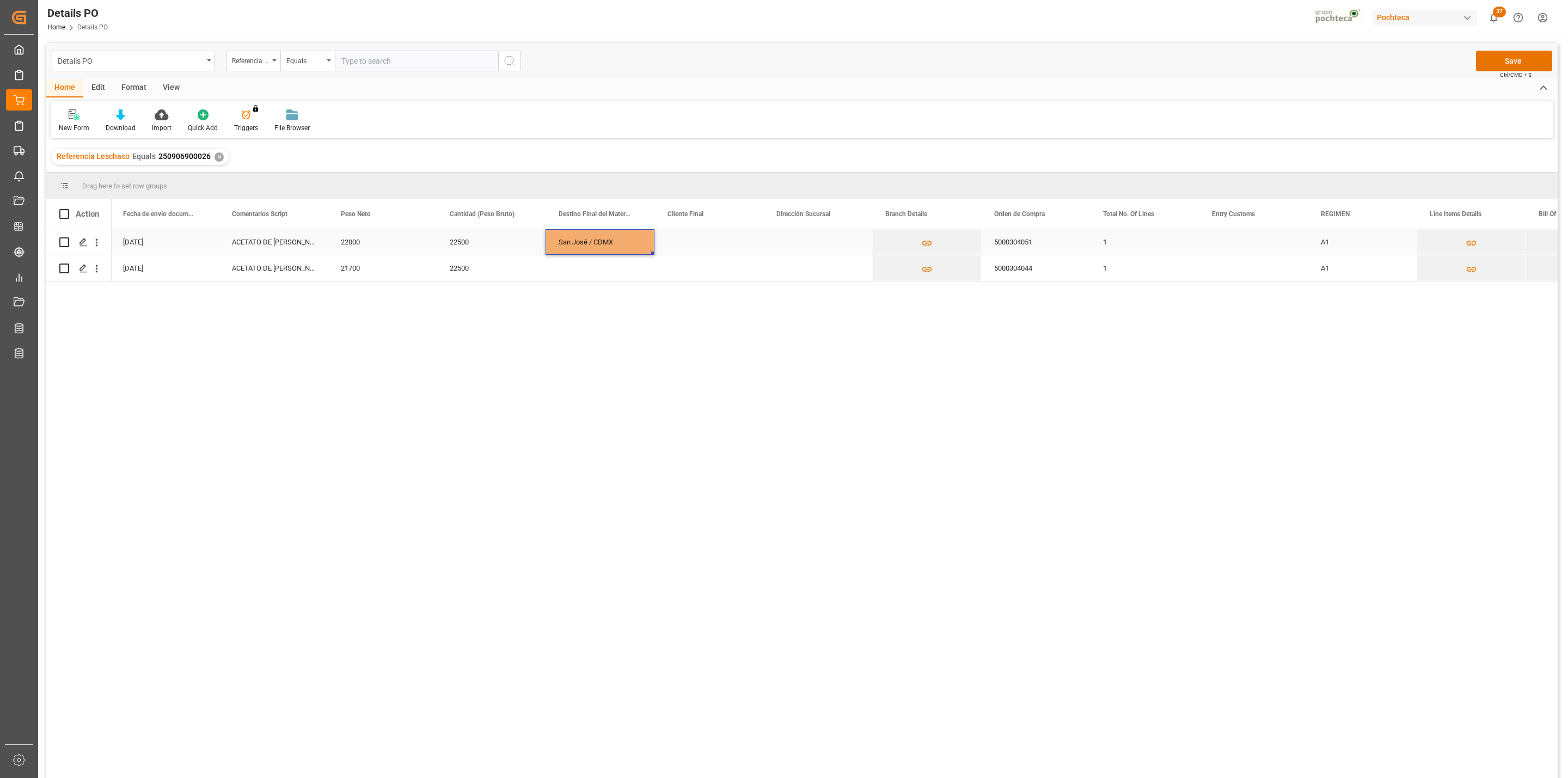
click at [608, 243] on div "San José / CDMX" at bounding box center [600, 242] width 109 height 26
click at [614, 263] on div "Press SPACE to select this row." at bounding box center [600, 267] width 109 height 26
click at [682, 274] on div "Press SPACE to select this row." at bounding box center [709, 267] width 109 height 26
click at [1492, 68] on button "Save" at bounding box center [1514, 61] width 76 height 21
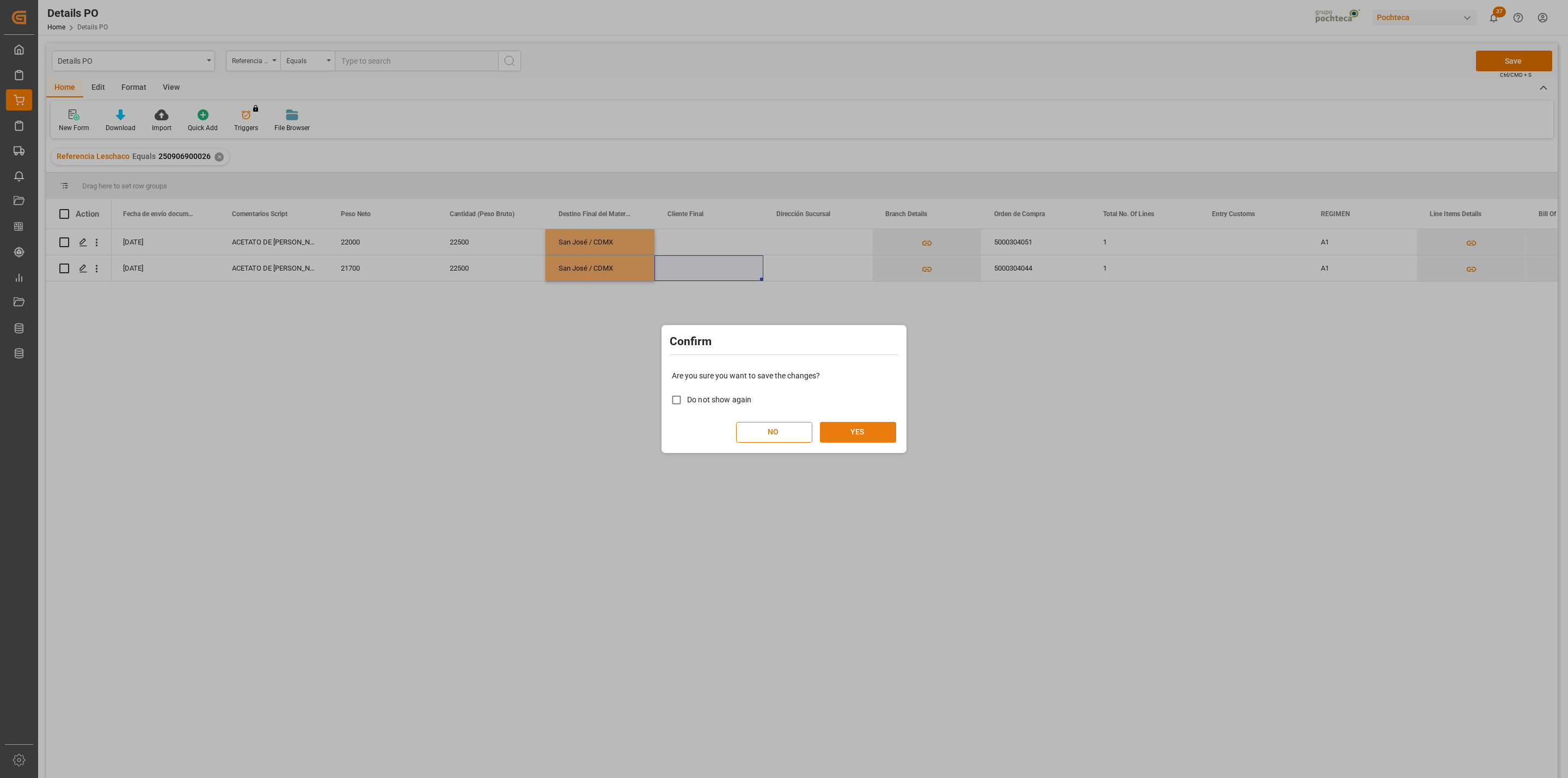
click at [873, 431] on button "YES" at bounding box center [858, 432] width 76 height 21
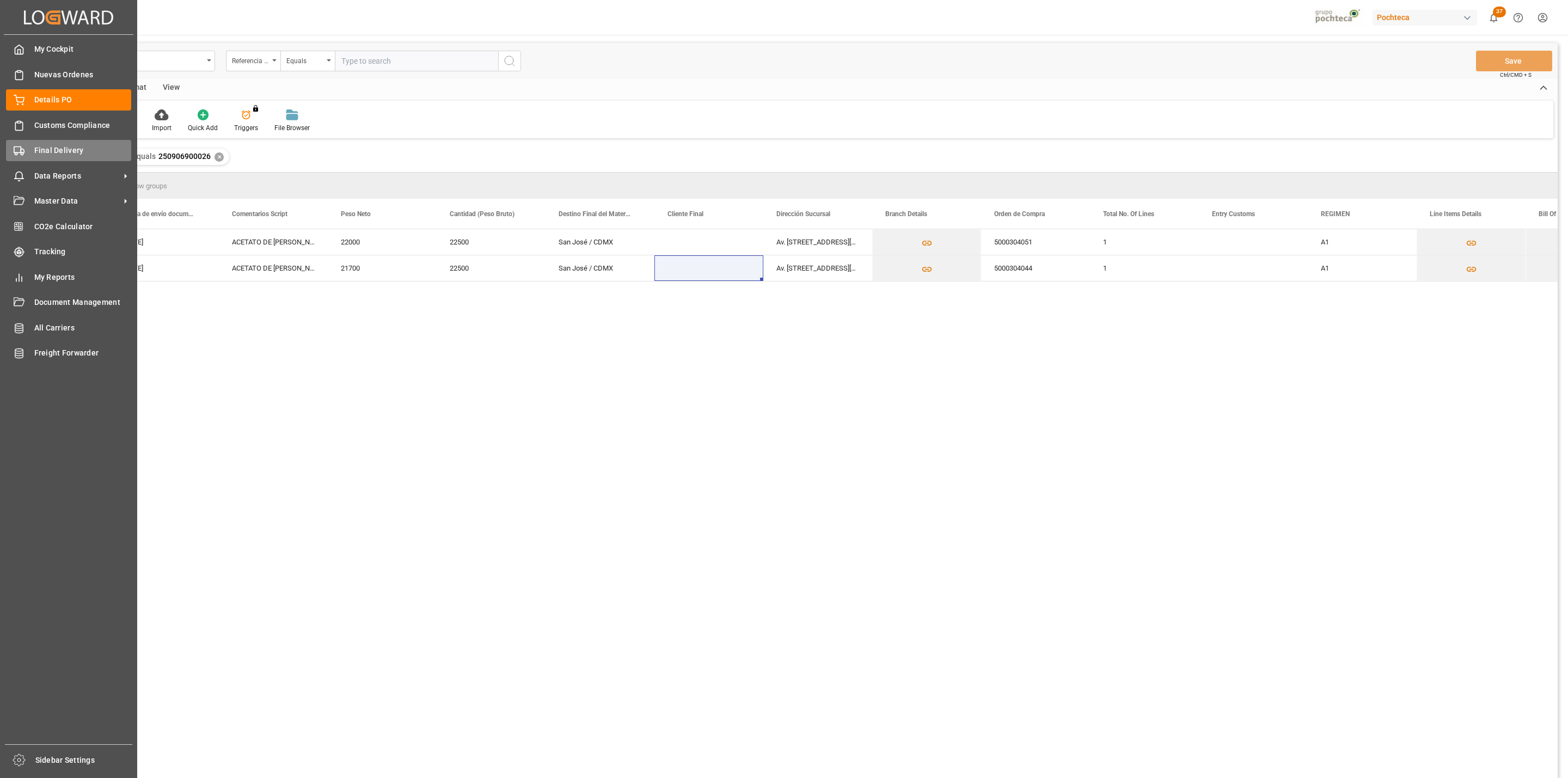
click at [18, 151] on icon at bounding box center [18, 150] width 11 height 11
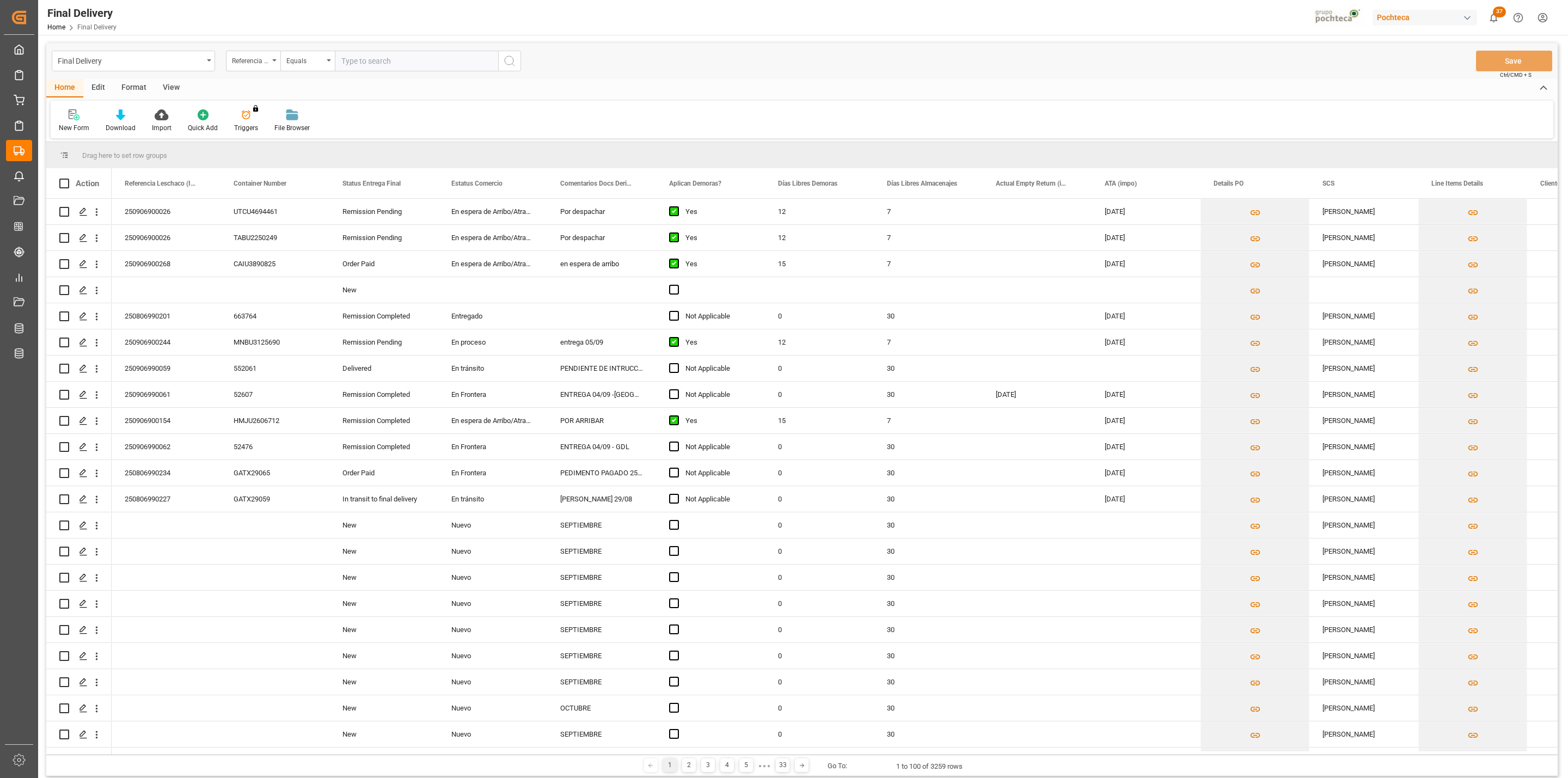
click at [176, 82] on div "View" at bounding box center [171, 88] width 33 height 18
click at [73, 119] on icon at bounding box center [69, 115] width 11 height 11
click at [115, 301] on div "CAPTURA TR Y RETRASO CON ENTREGA Y SUCURSAL" at bounding box center [112, 296] width 95 height 11
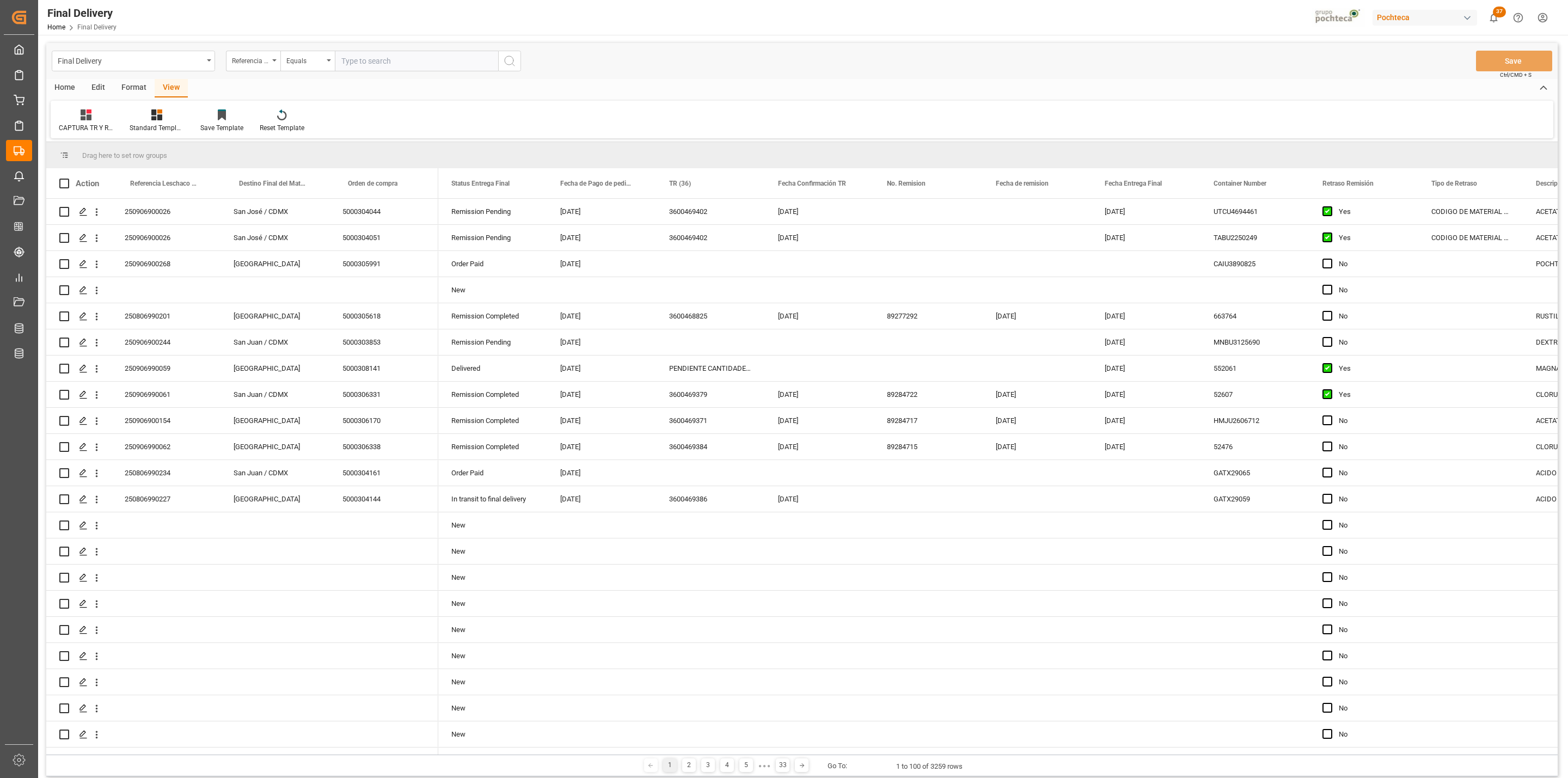
click at [134, 92] on div "Format" at bounding box center [134, 88] width 41 height 18
click at [117, 126] on div "Row Format" at bounding box center [125, 128] width 36 height 10
click at [138, 154] on div "DESTINO PARA REMI" at bounding box center [150, 154] width 72 height 11
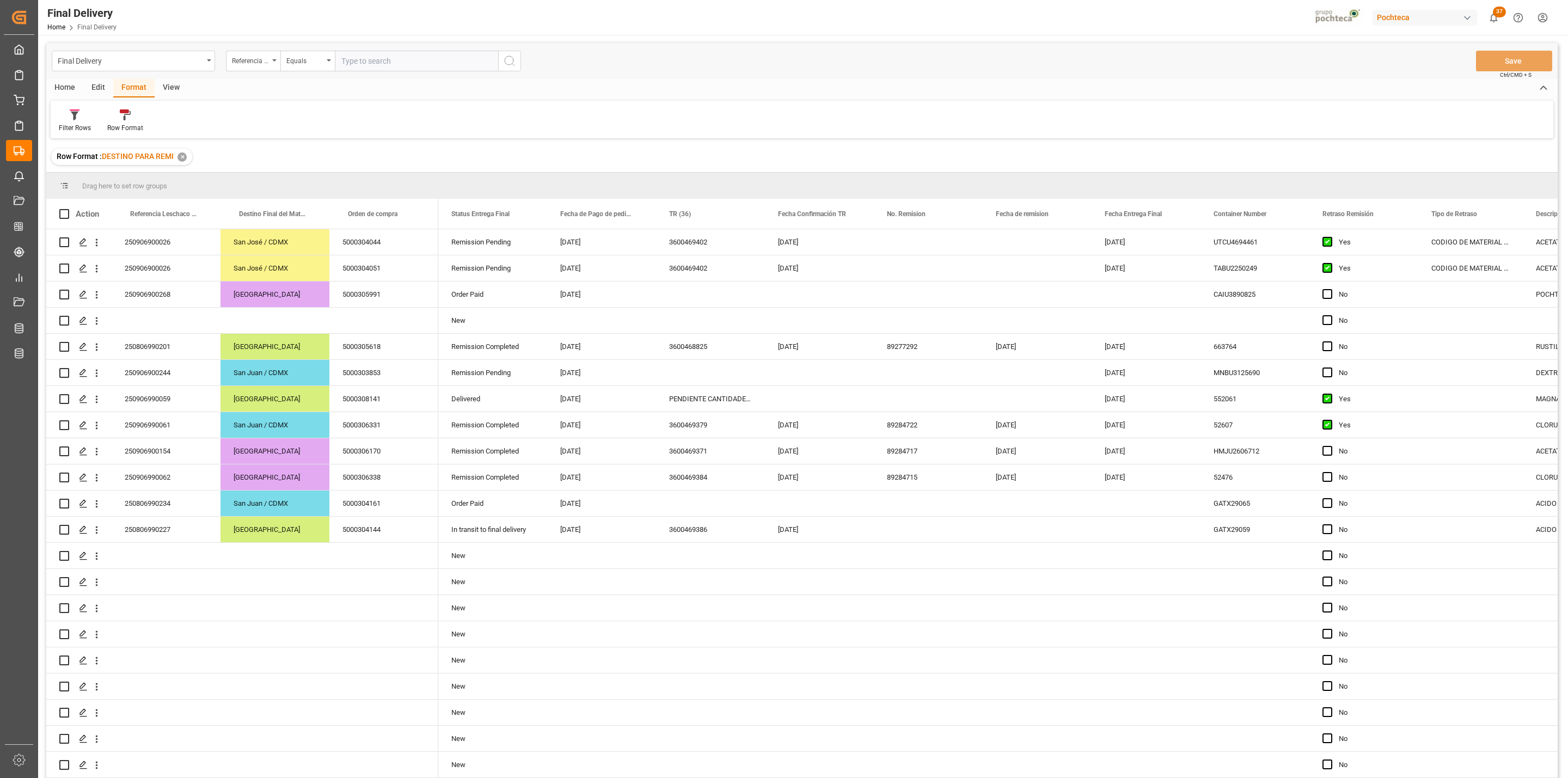
click at [916, 150] on div "Row Format : DESTINO PARA REMI ✕" at bounding box center [801, 157] width 1511 height 31
click at [889, 243] on div "Press SPACE to select this row." at bounding box center [928, 242] width 109 height 26
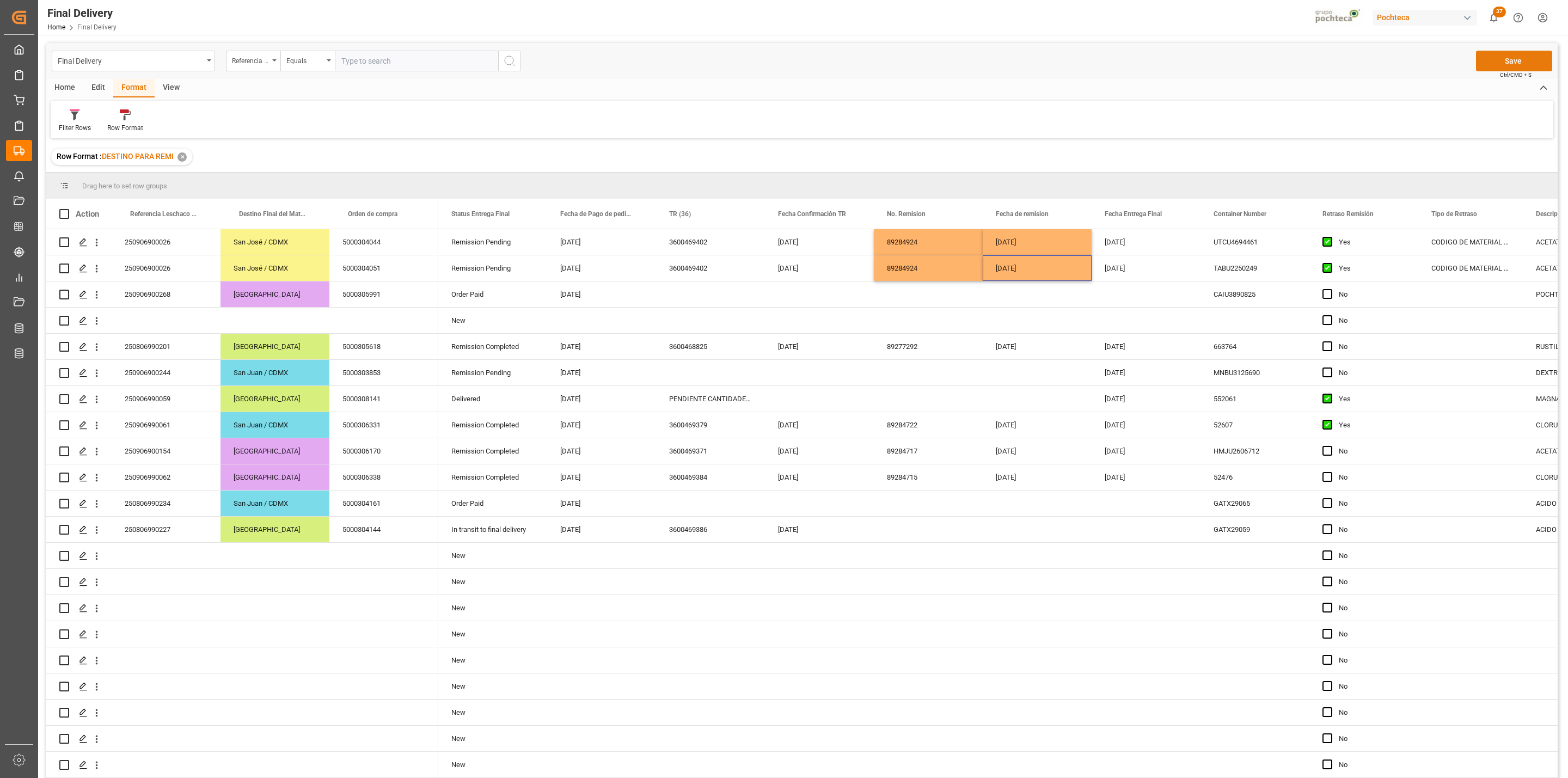
click at [1490, 56] on button "Save" at bounding box center [1514, 61] width 76 height 21
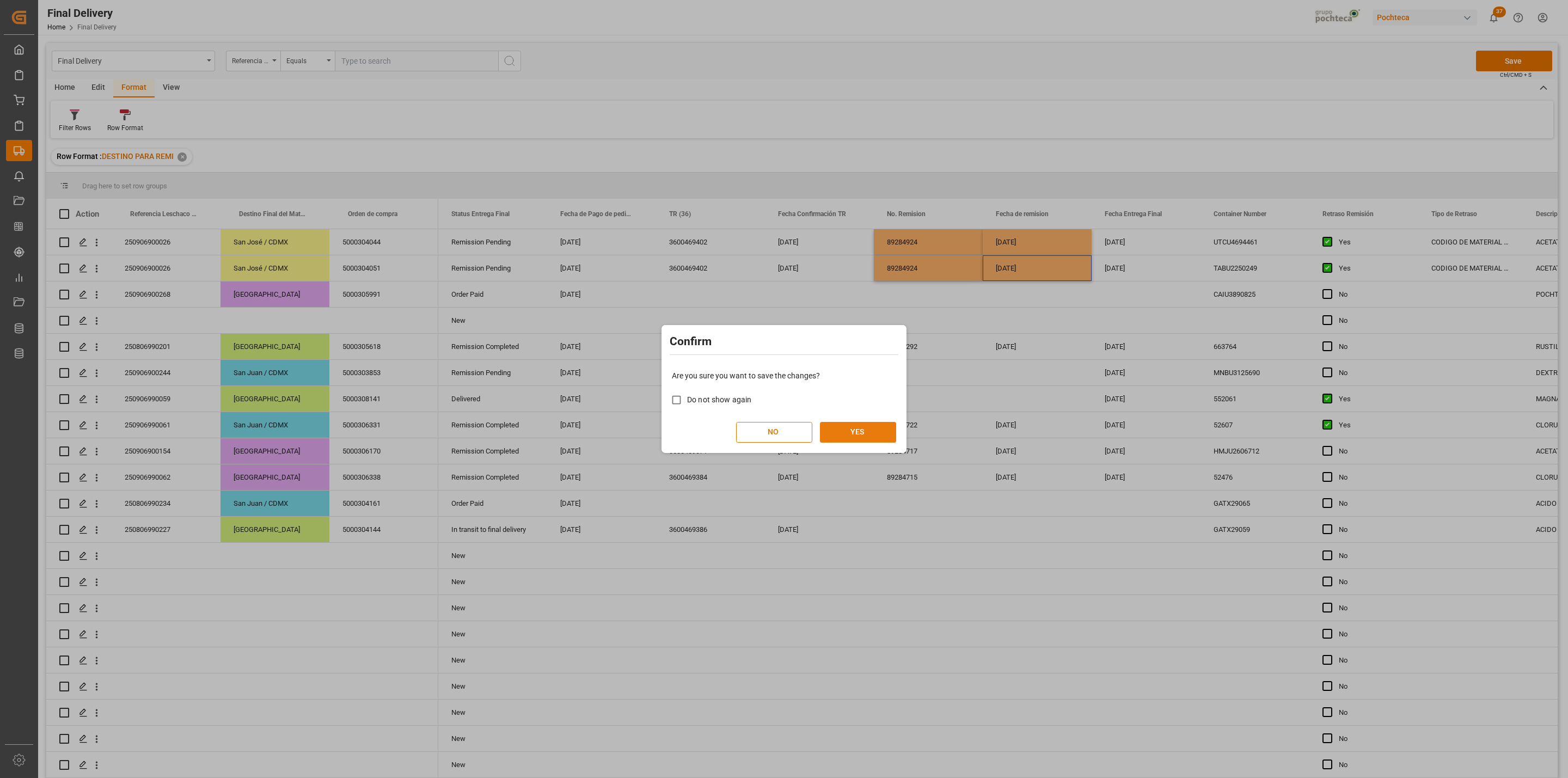
click at [866, 429] on button "YES" at bounding box center [858, 432] width 76 height 21
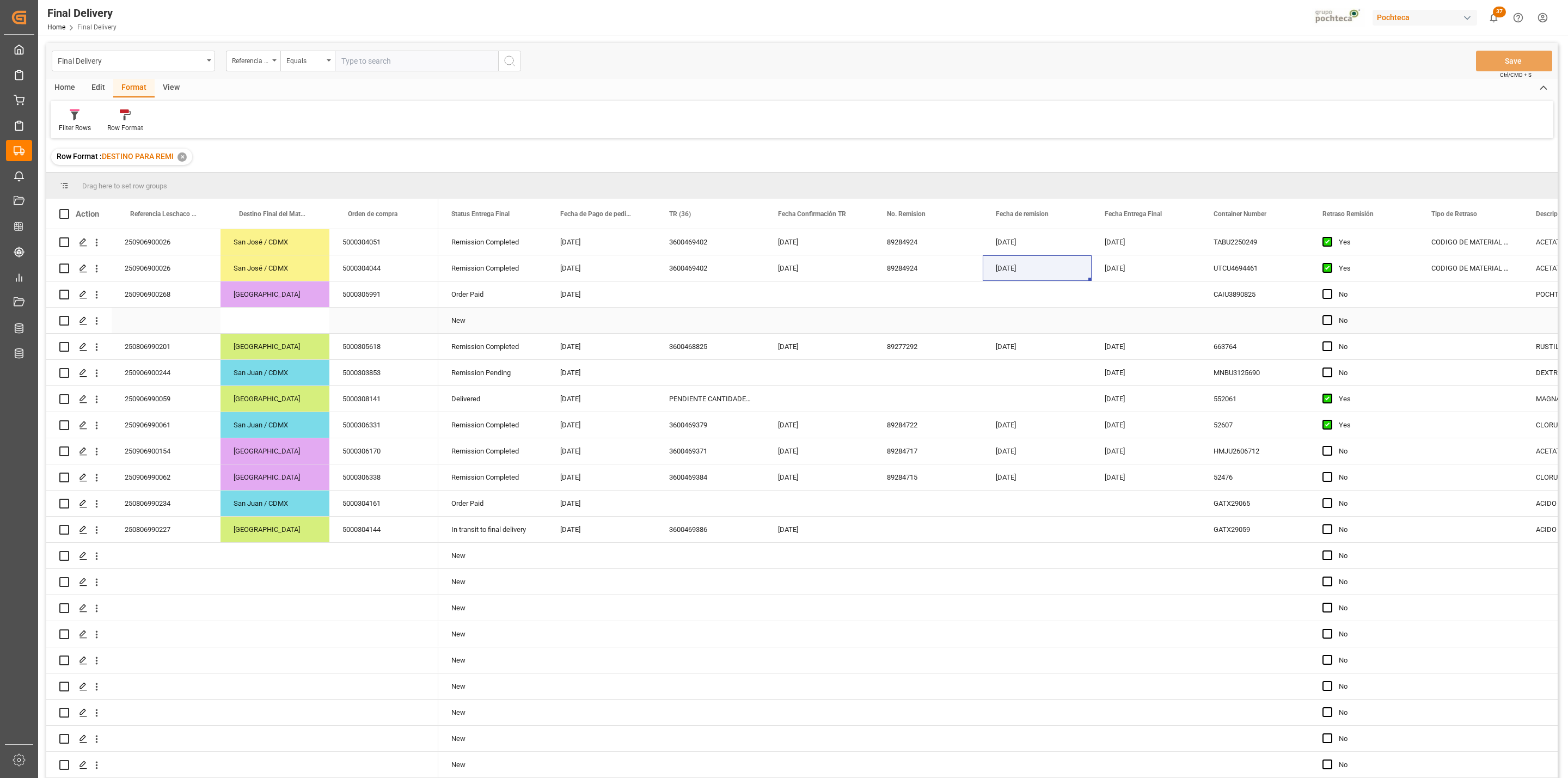
click at [701, 304] on div "Press SPACE to select this row." at bounding box center [710, 294] width 109 height 26
click at [421, 777] on div "Press SPACE to select this row." at bounding box center [384, 764] width 109 height 26
click at [704, 506] on div "Press SPACE to select this row." at bounding box center [710, 503] width 109 height 26
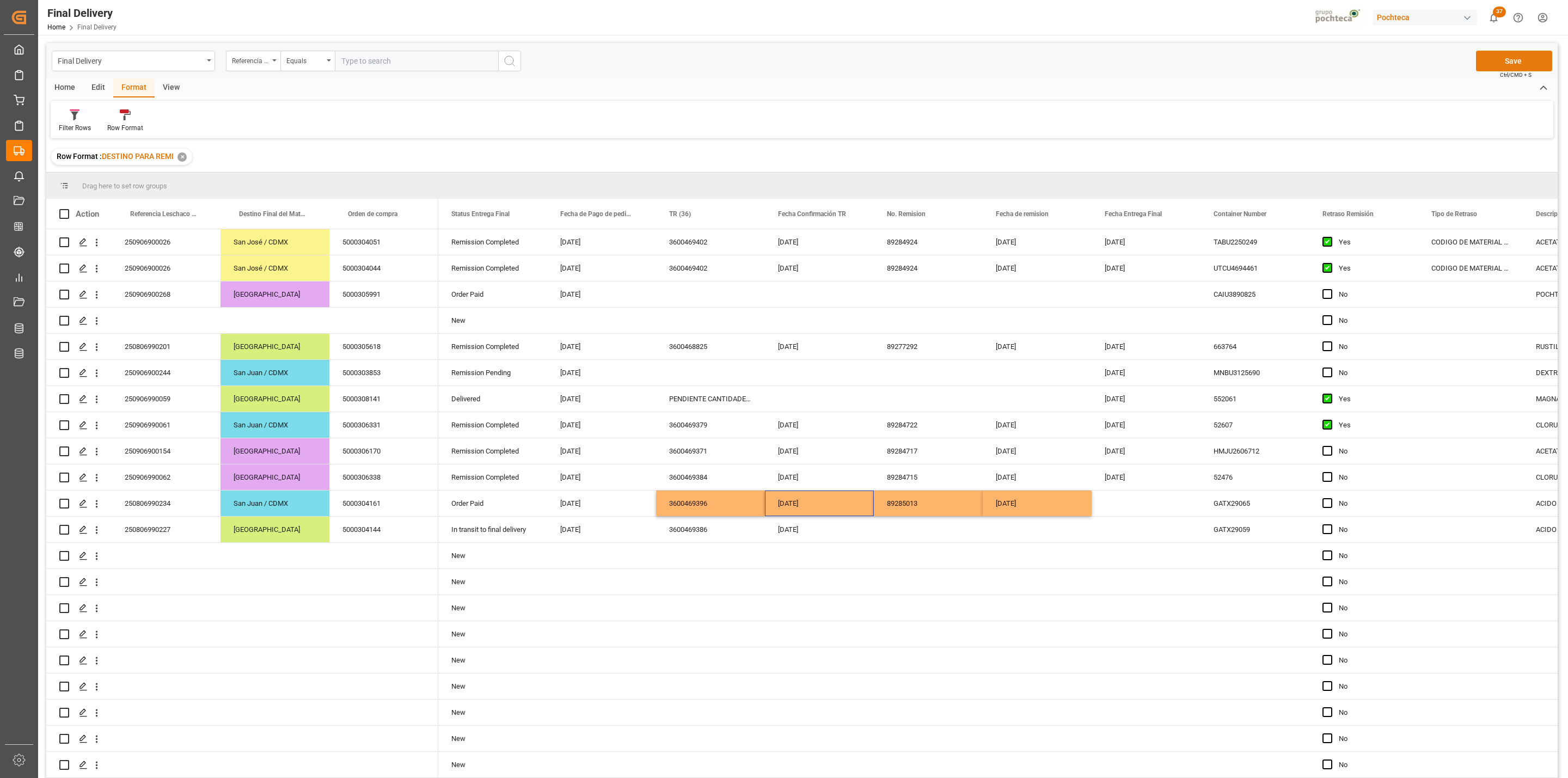
click at [1488, 59] on button "Save" at bounding box center [1514, 61] width 76 height 21
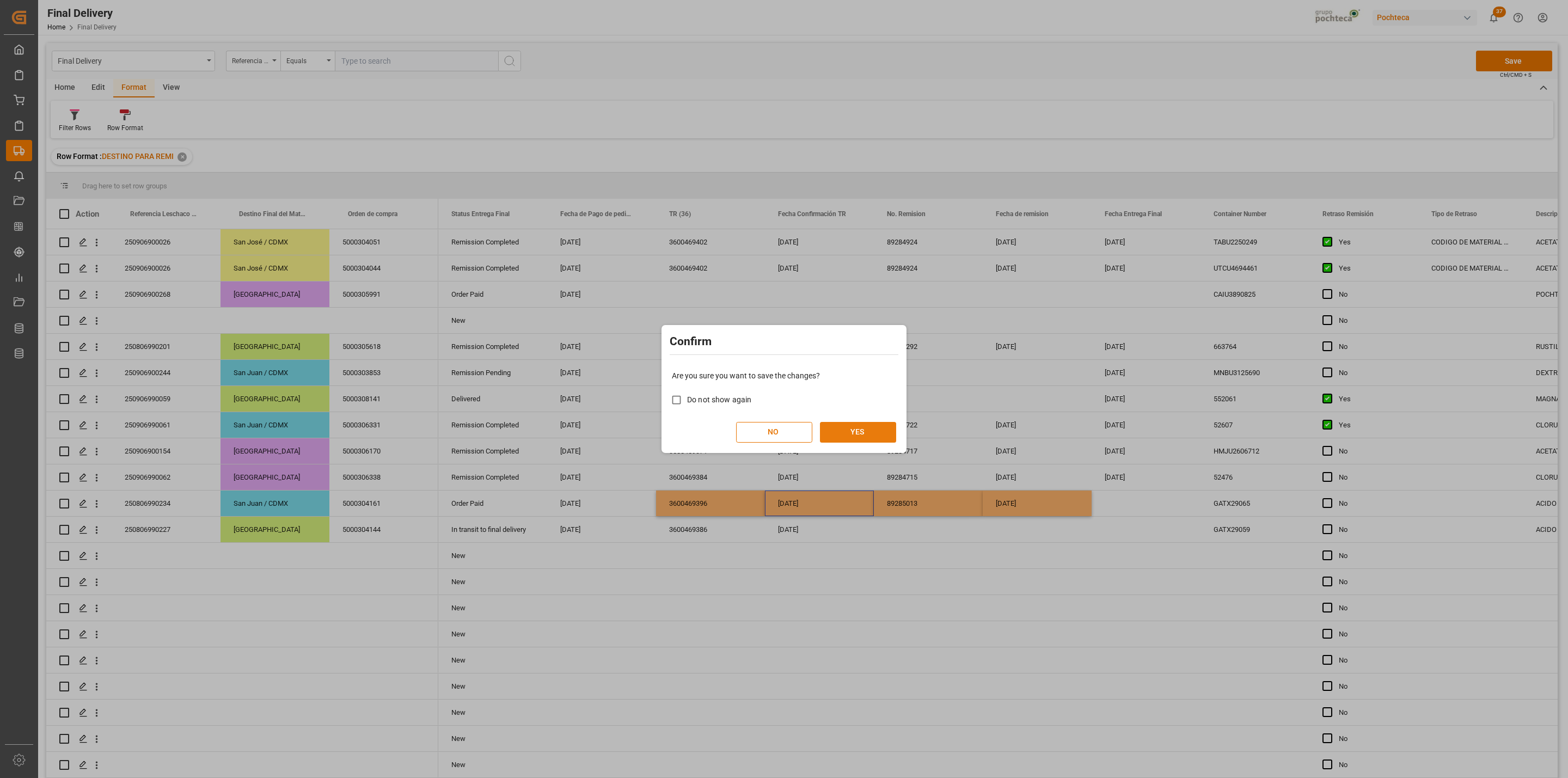
click at [855, 439] on button "YES" at bounding box center [858, 432] width 76 height 21
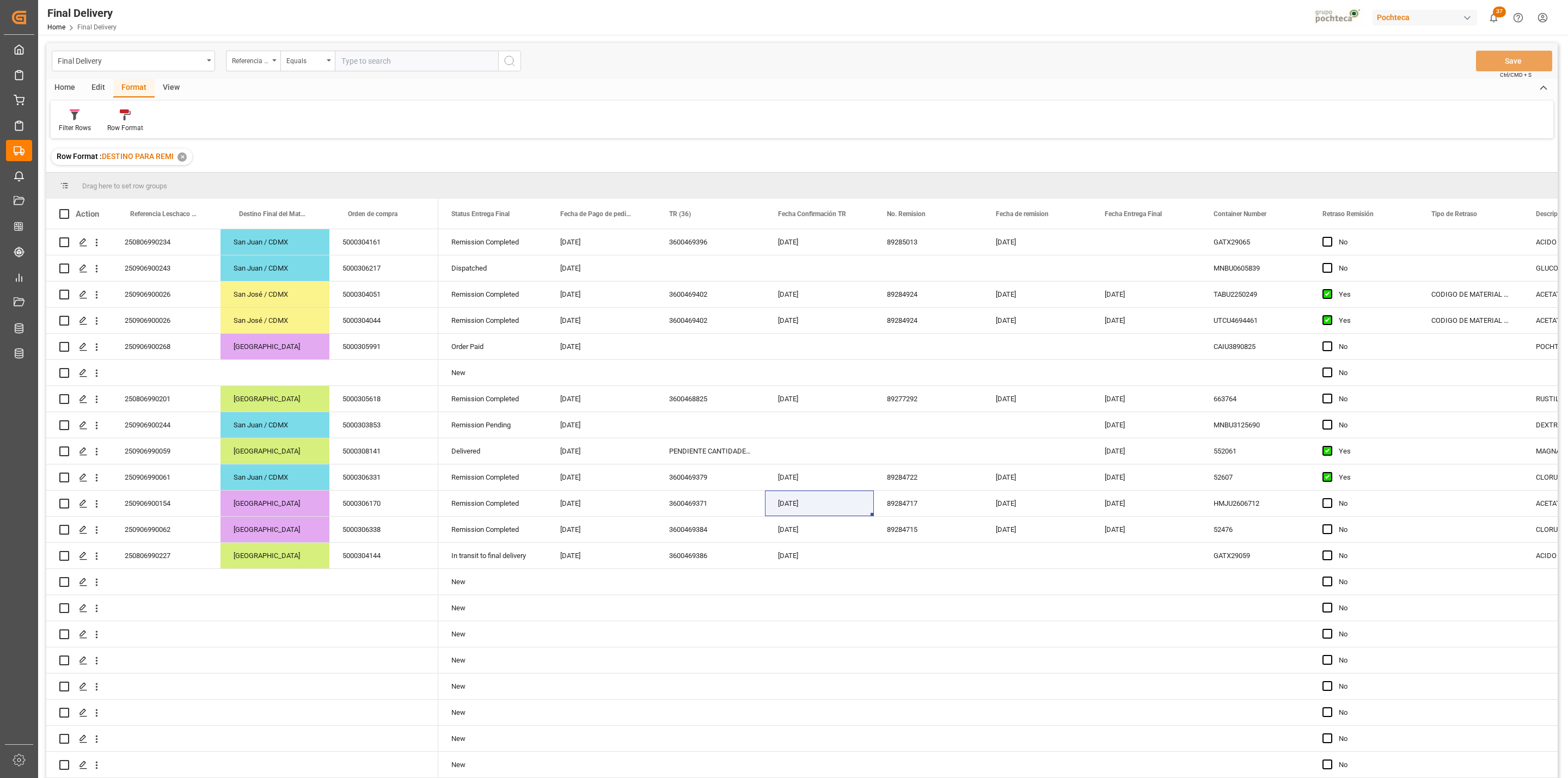
click at [920, 112] on div "Filter Rows Row Format" at bounding box center [801, 118] width 1502 height 37
click at [1179, 212] on span at bounding box center [1182, 214] width 10 height 10
click at [1237, 214] on span "filter" at bounding box center [1244, 216] width 48 height 20
click at [1135, 136] on div "Filter Rows Row Format" at bounding box center [801, 118] width 1502 height 37
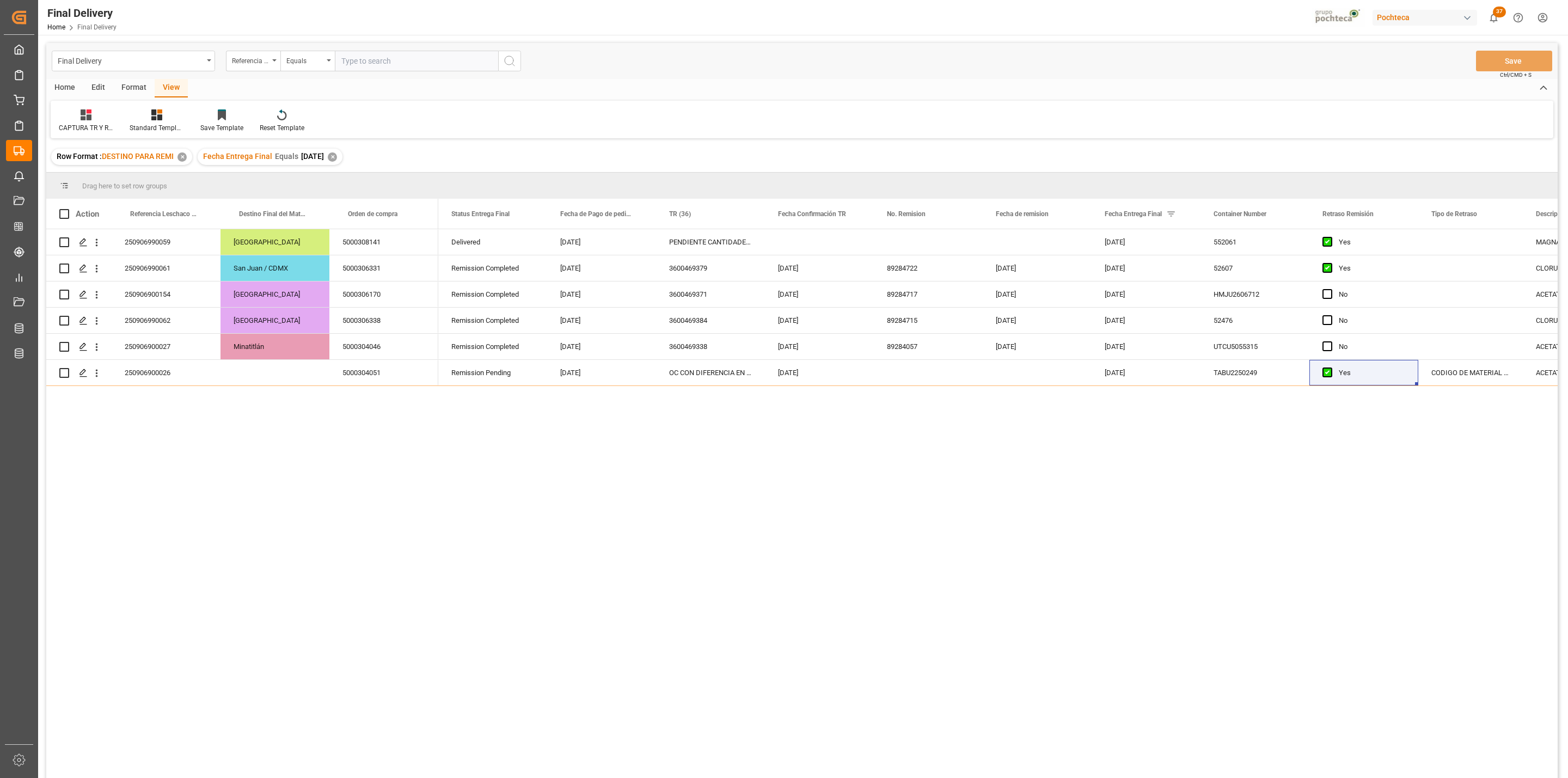
click at [337, 158] on div "✕" at bounding box center [332, 158] width 10 height 10
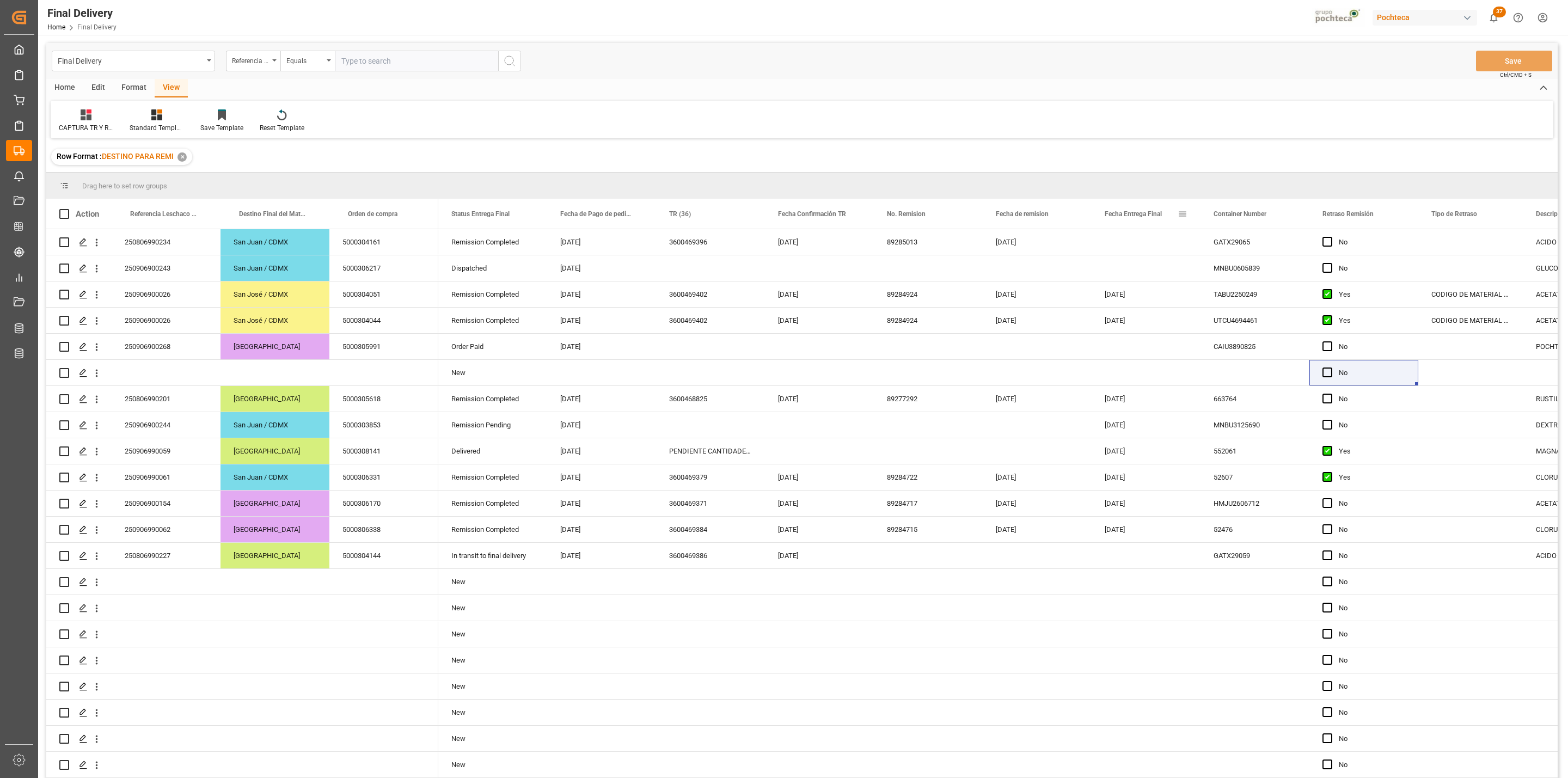
click at [1180, 209] on span at bounding box center [1182, 214] width 10 height 10
click at [1276, 271] on input "date" at bounding box center [1233, 272] width 107 height 22
click at [1277, 271] on input "date" at bounding box center [1233, 272] width 107 height 22
type input "2025-09-04"
click at [1244, 305] on button "Apply" at bounding box center [1246, 305] width 20 height 11
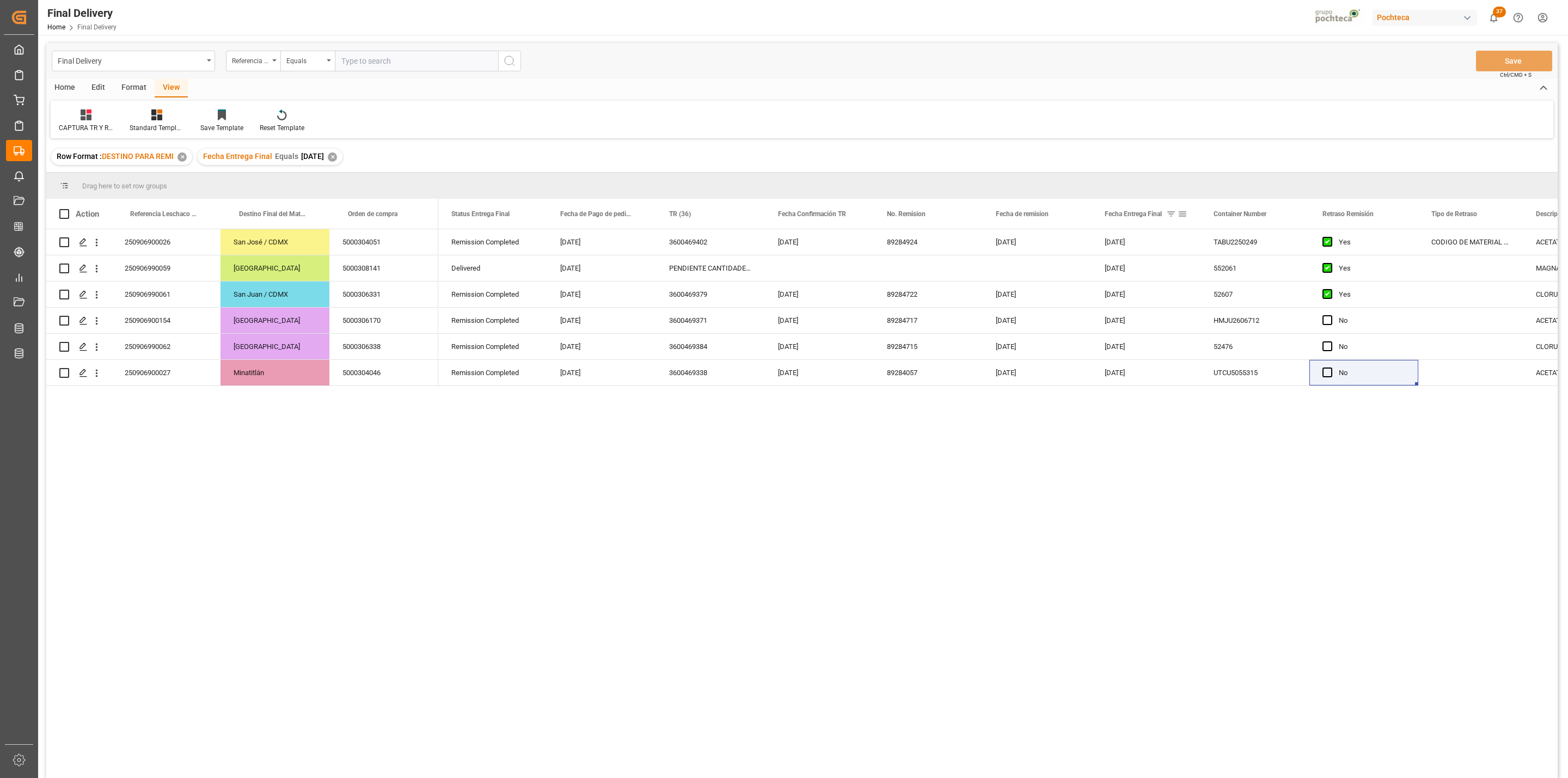
click at [1187, 215] on div "Fecha Entrega Final" at bounding box center [1146, 213] width 109 height 30
click at [1184, 216] on span at bounding box center [1182, 214] width 10 height 10
click at [1226, 214] on span "filter" at bounding box center [1232, 216] width 40 height 20
click at [1184, 213] on span at bounding box center [1182, 214] width 10 height 10
click at [1261, 273] on input "2025-09-04" at bounding box center [1233, 272] width 107 height 22
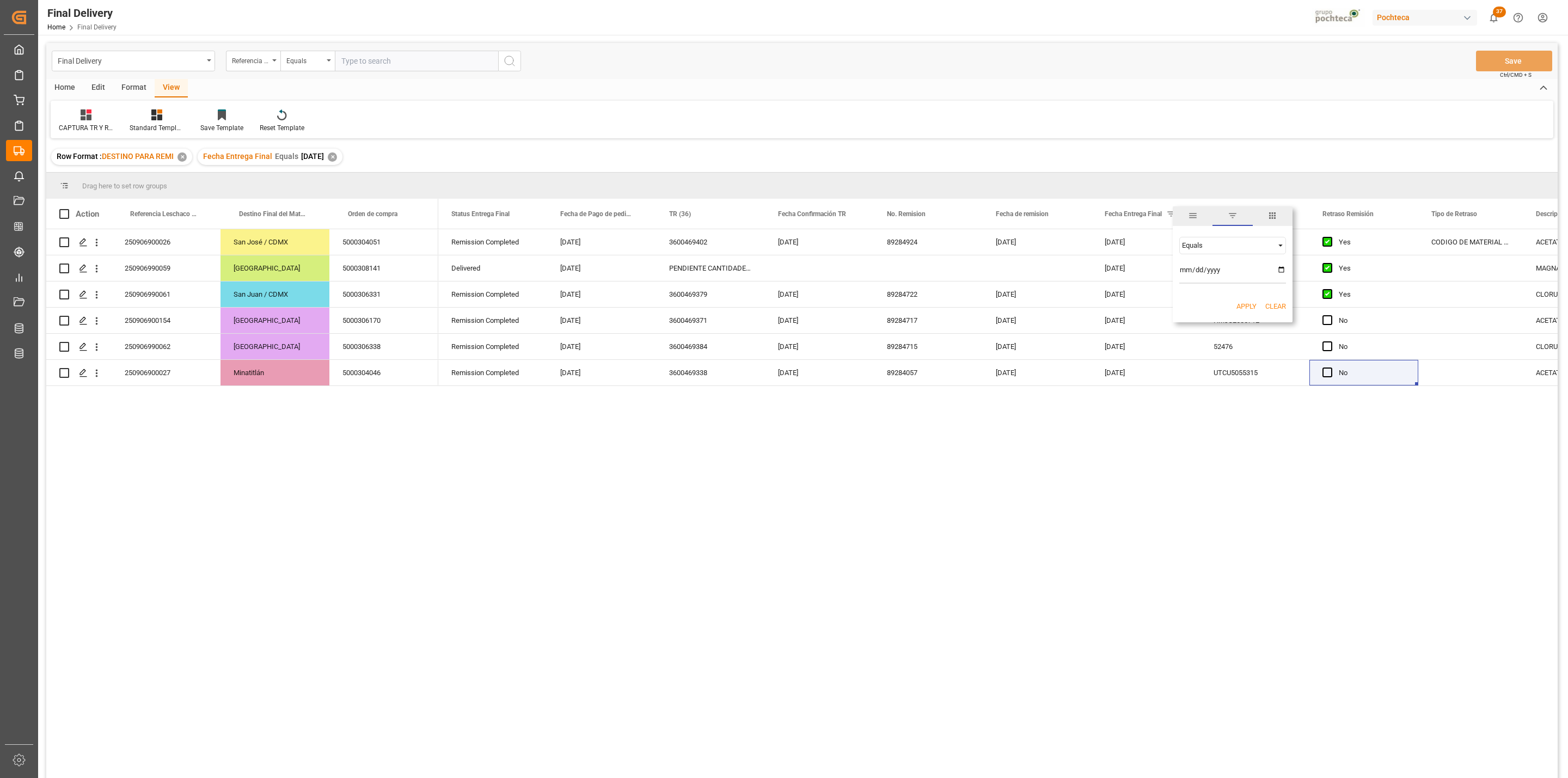
click at [1276, 271] on input "2025-09-04" at bounding box center [1233, 272] width 107 height 22
click at [1285, 267] on input "2025-09-04" at bounding box center [1233, 272] width 107 height 22
type input "2025-09-05"
click at [1243, 306] on button "Apply" at bounding box center [1246, 305] width 20 height 11
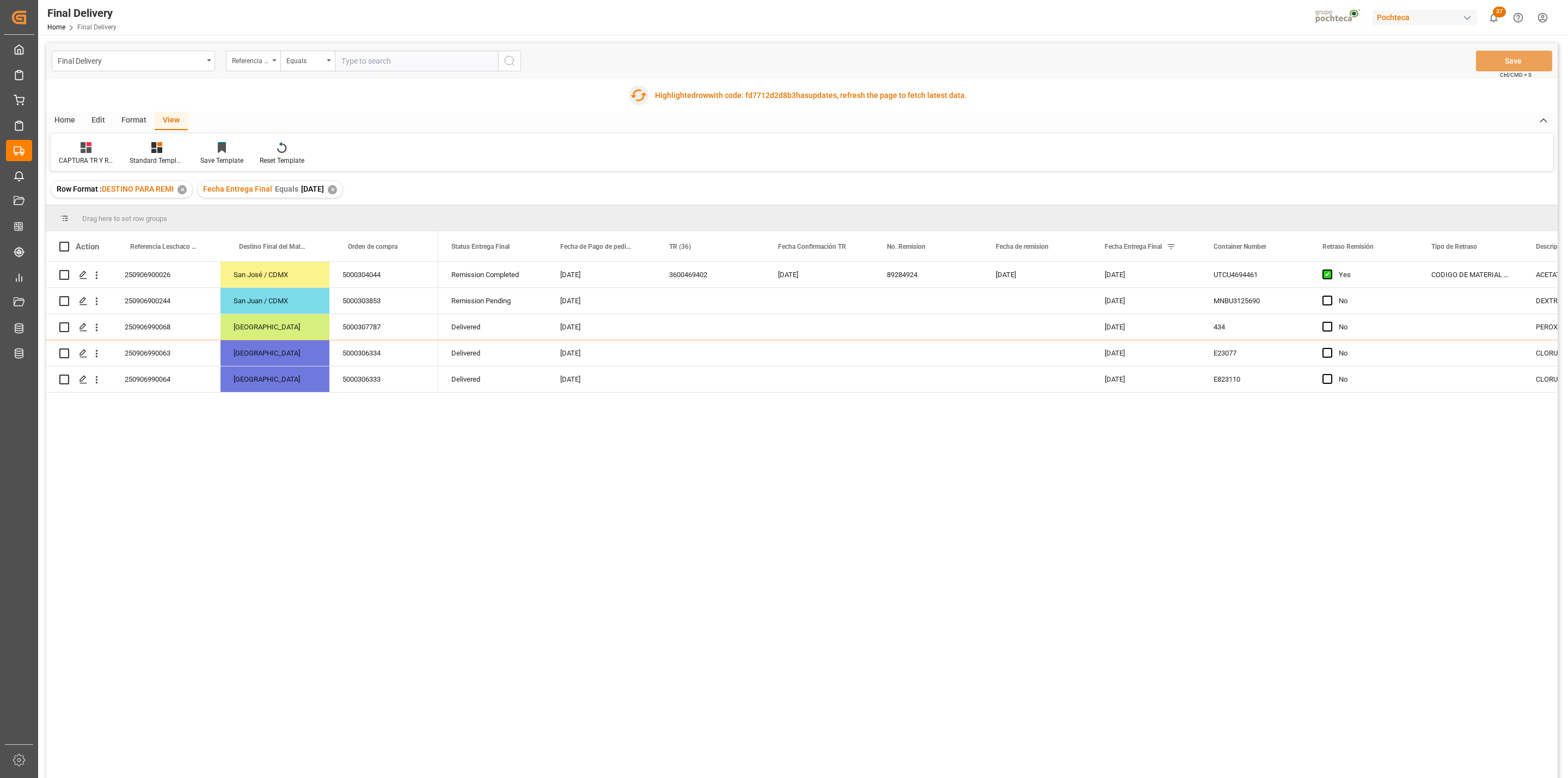
click at [637, 94] on icon "button" at bounding box center [638, 95] width 17 height 17
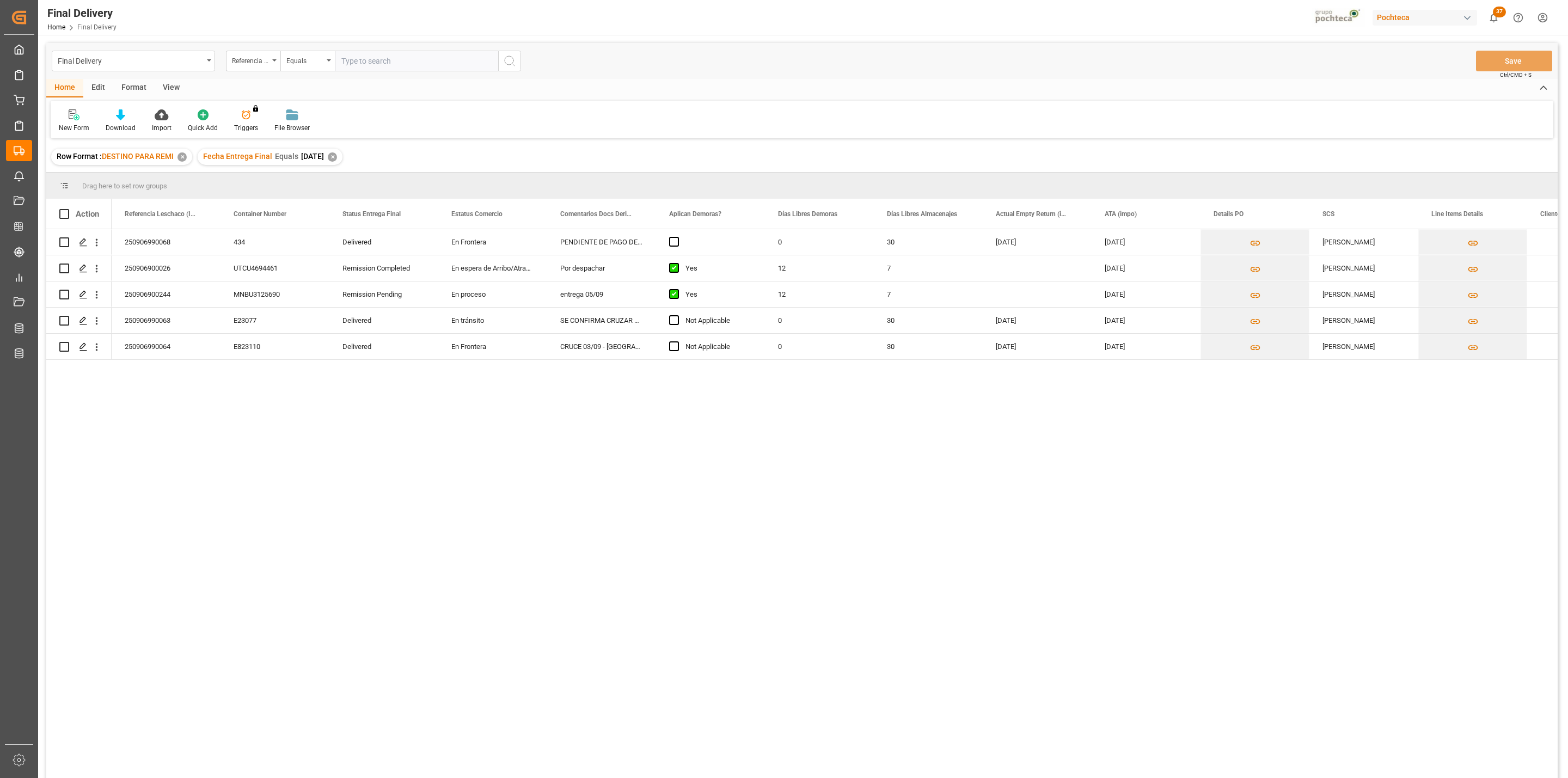
click at [874, 563] on div "250906990068 434 Delivered En Frontera PENDIENTE DE PAGO DE PEDIMENTO Y CRUCE 0…" at bounding box center [835, 507] width 1446 height 556
click at [170, 87] on div "View" at bounding box center [171, 88] width 33 height 18
click at [73, 118] on icon at bounding box center [69, 115] width 11 height 11
click at [107, 296] on div "CAPTURA TR Y RETRASO CON ENTREGA Y SUCURSAL" at bounding box center [112, 296] width 95 height 11
